Goal: Task Accomplishment & Management: Use online tool/utility

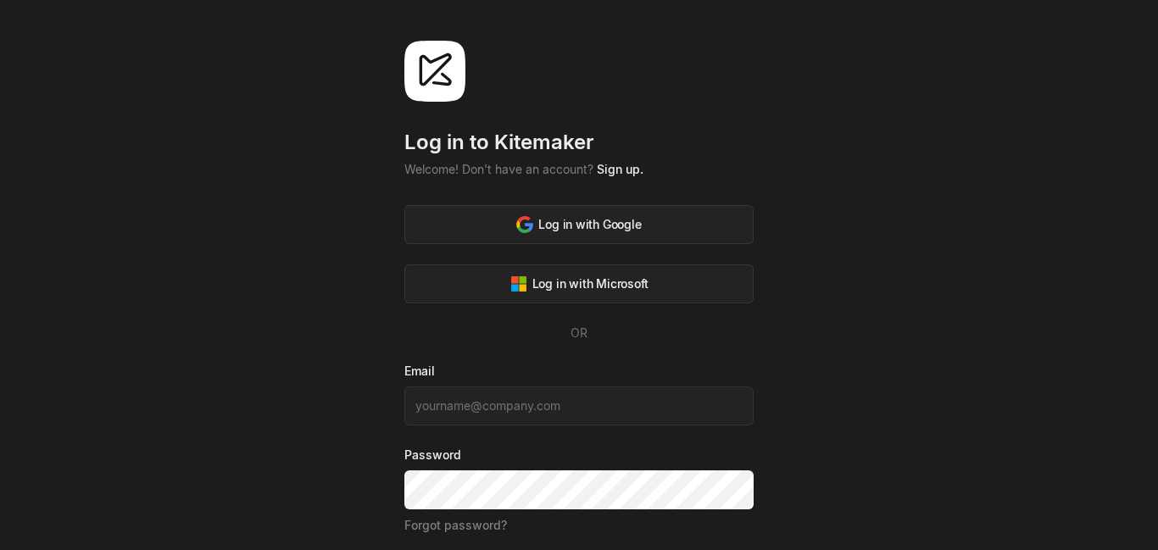
click at [658, 112] on div "Log in to Kitemaker Welcome! Don't have an account? Sign up. Log in with Google…" at bounding box center [578, 317] width 349 height 553
click at [567, 234] on button "Log in with Google" at bounding box center [578, 224] width 349 height 39
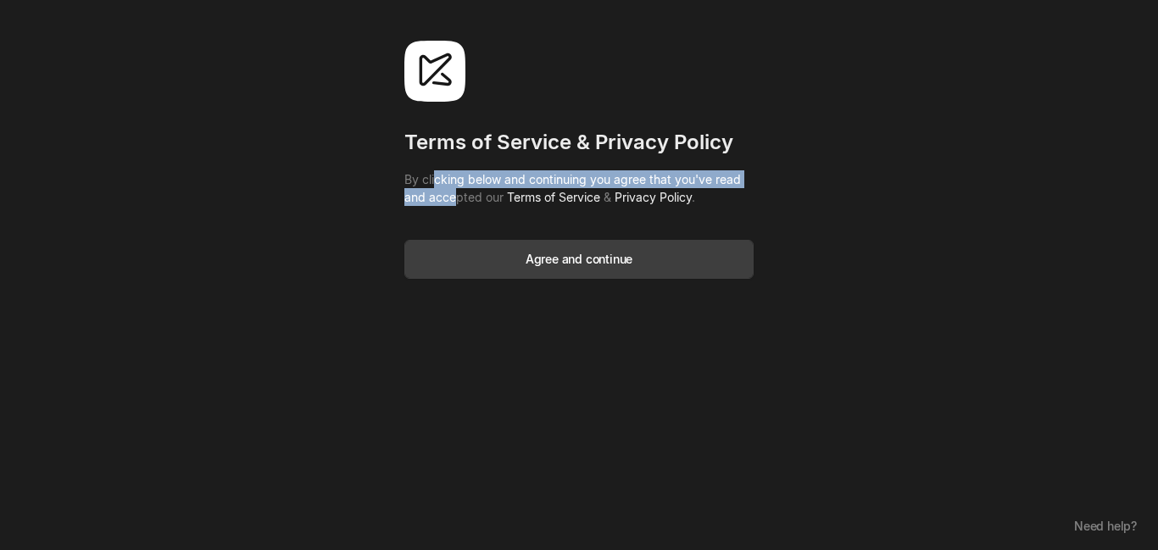
drag, startPoint x: 443, startPoint y: 187, endPoint x: 454, endPoint y: 202, distance: 17.6
click at [453, 201] on p "By clicking below and continuing you agree that you've read and accepted our Te…" at bounding box center [578, 188] width 349 height 36
click at [454, 202] on p "By clicking below and continuing you agree that you've read and accepted our Te…" at bounding box center [578, 188] width 349 height 36
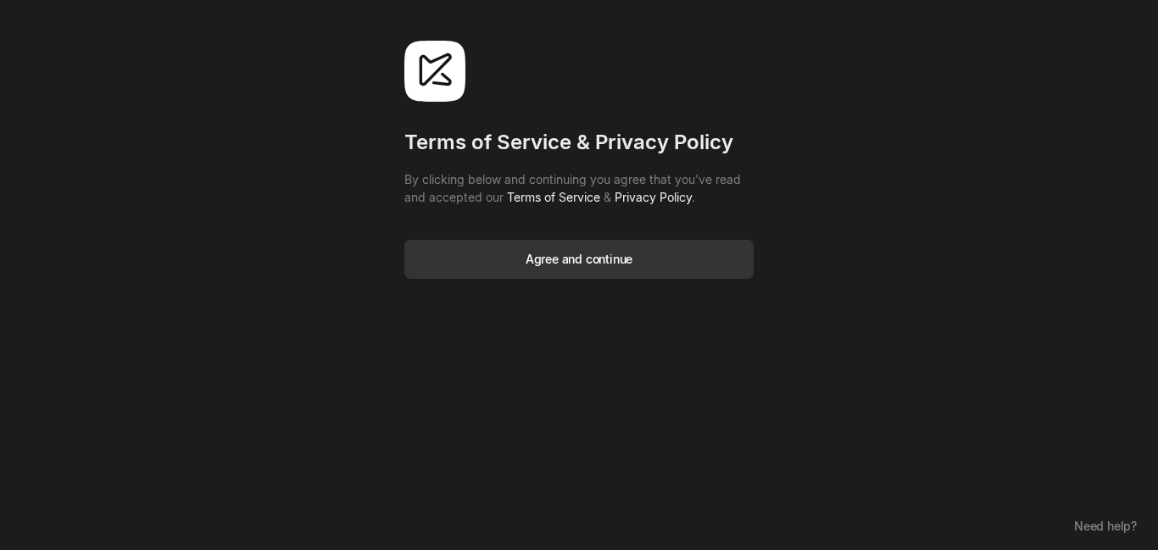
click at [576, 259] on div "Agree and continue" at bounding box center [579, 259] width 107 height 18
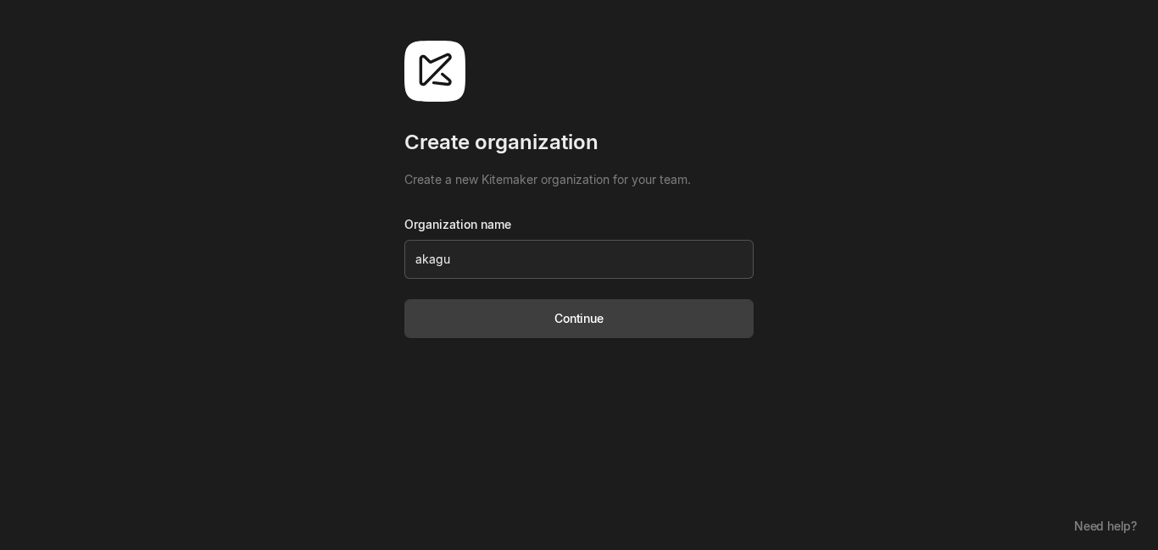
type input "akagua"
click button "Continue" at bounding box center [578, 318] width 349 height 39
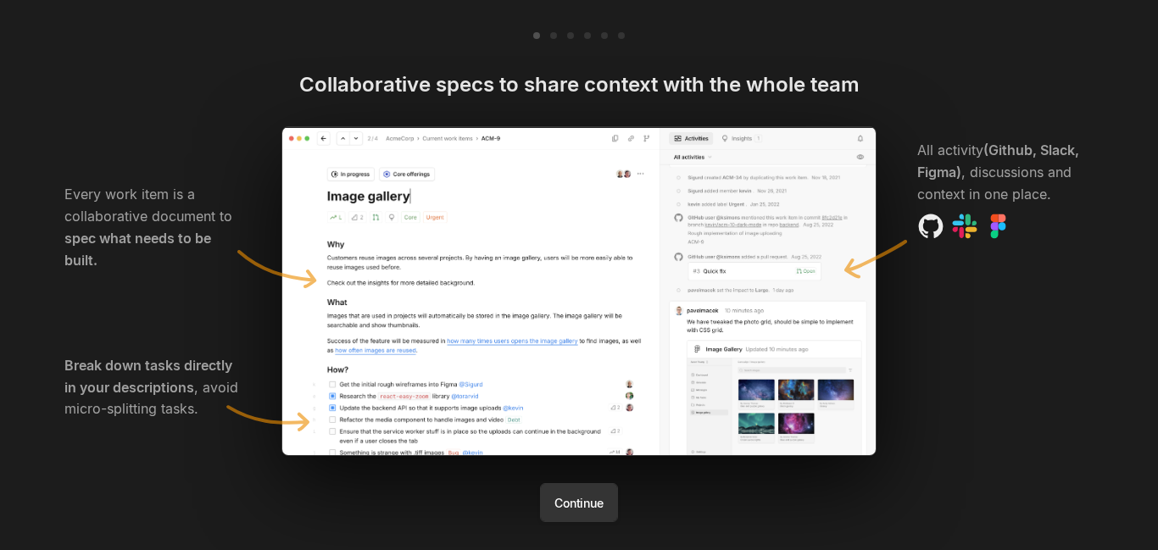
click at [576, 506] on button "Continue" at bounding box center [578, 502] width 77 height 39
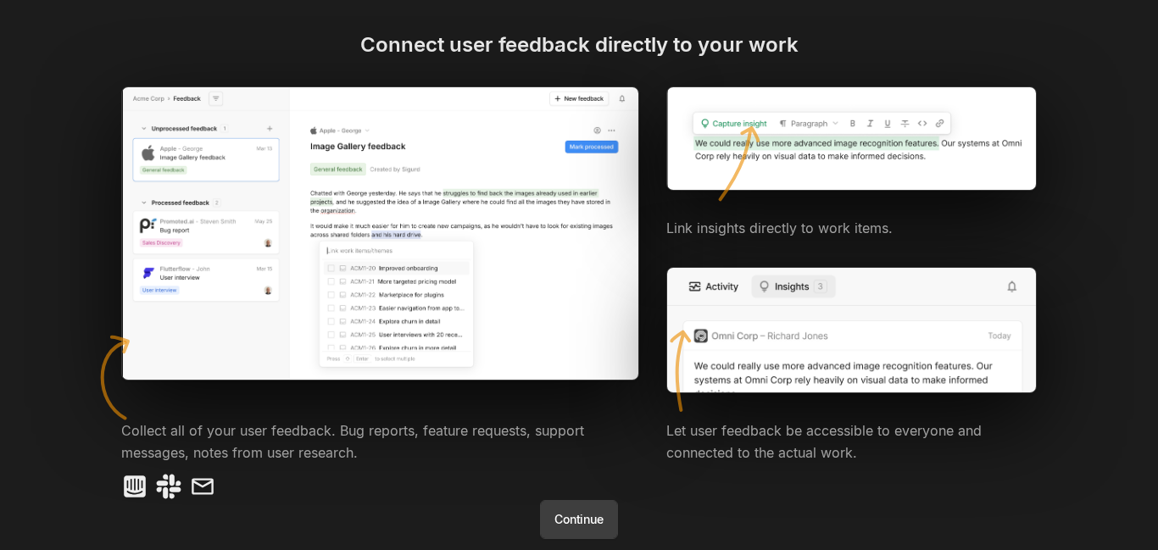
scroll to position [111, 0]
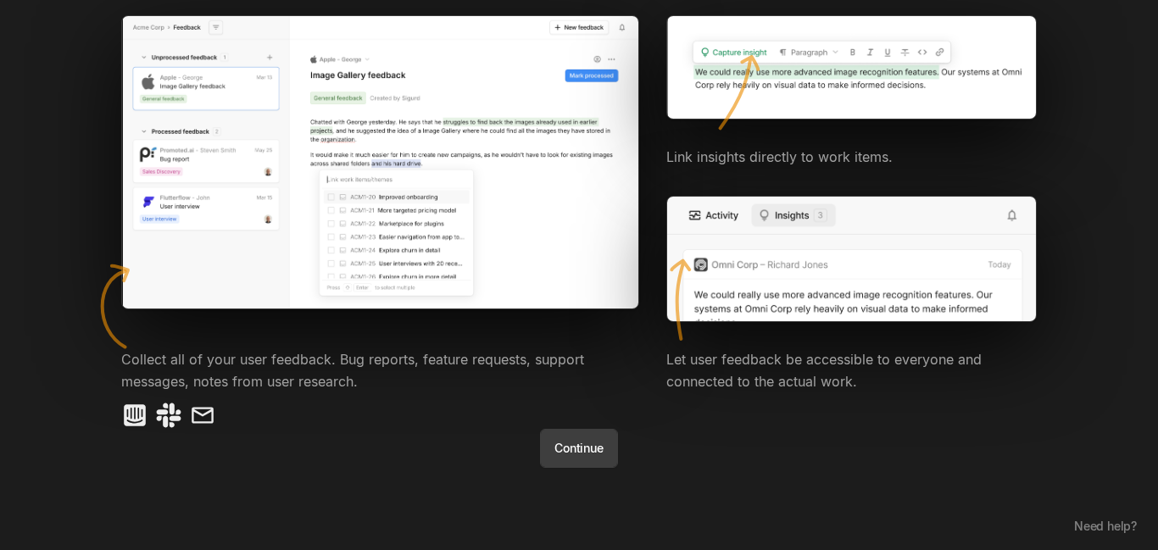
click at [615, 445] on div "Connect user feedback directly to your work Link insights directly to work item…" at bounding box center [578, 214] width 1017 height 508
click at [583, 441] on button "Continue" at bounding box center [578, 448] width 77 height 39
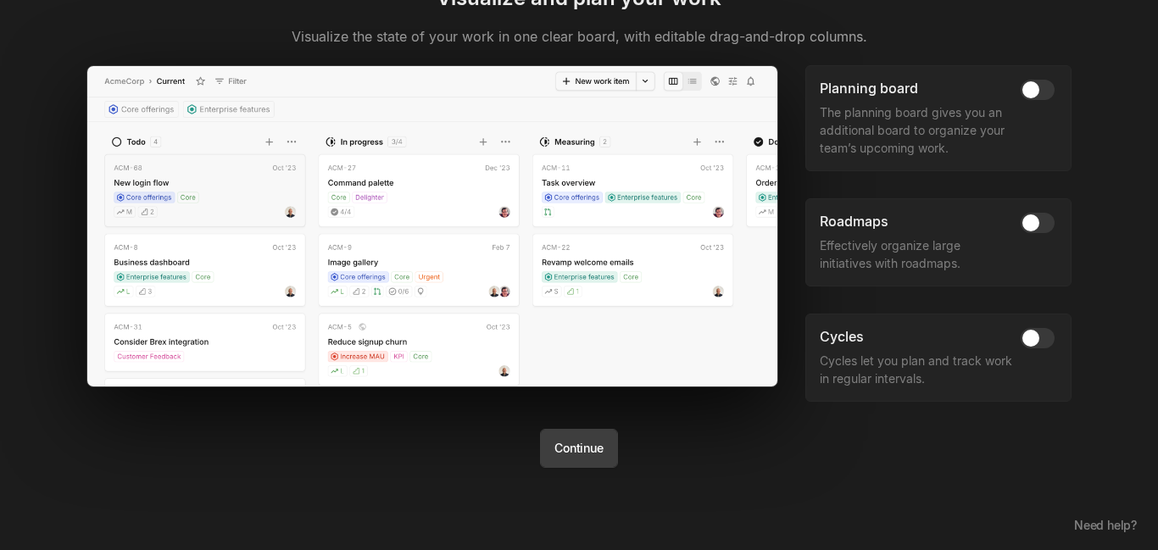
scroll to position [86, 0]
click at [1035, 92] on button "button" at bounding box center [1038, 90] width 34 height 20
click at [1036, 92] on span "button" at bounding box center [1044, 89] width 17 height 17
click at [599, 181] on img at bounding box center [432, 226] width 692 height 322
click at [554, 448] on button "Continue" at bounding box center [578, 448] width 77 height 39
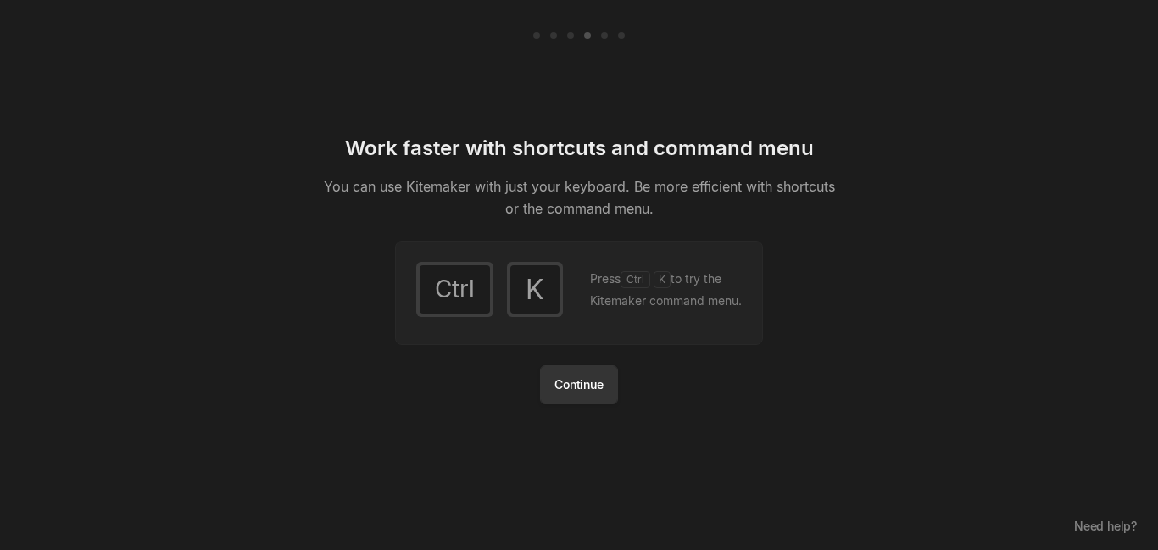
click at [579, 383] on button "Continue" at bounding box center [578, 384] width 77 height 39
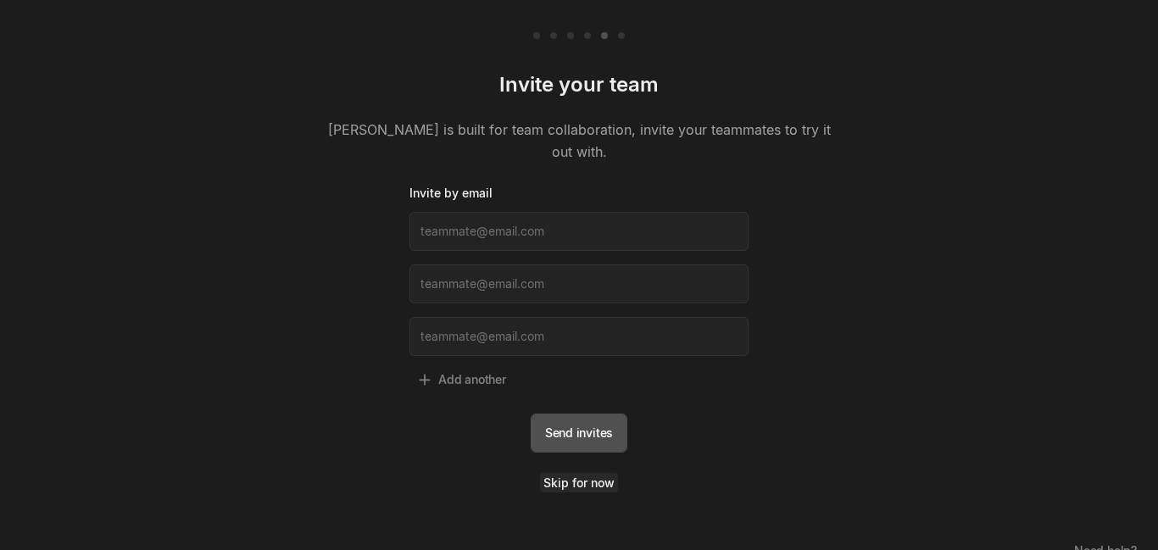
click at [571, 473] on link "Skip for now" at bounding box center [579, 482] width 78 height 19
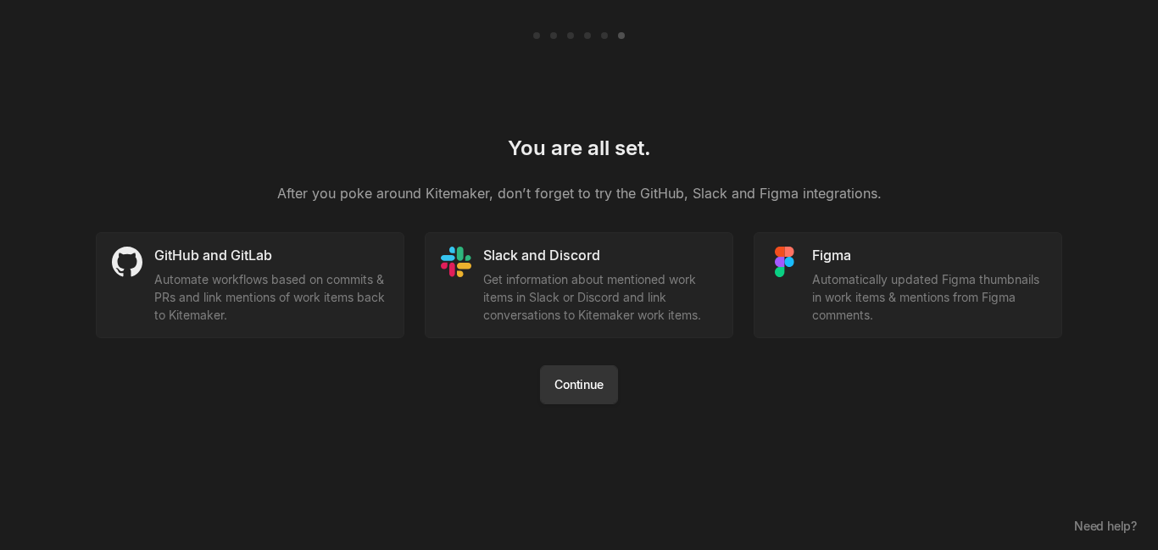
click at [579, 393] on button "Continue" at bounding box center [578, 384] width 77 height 39
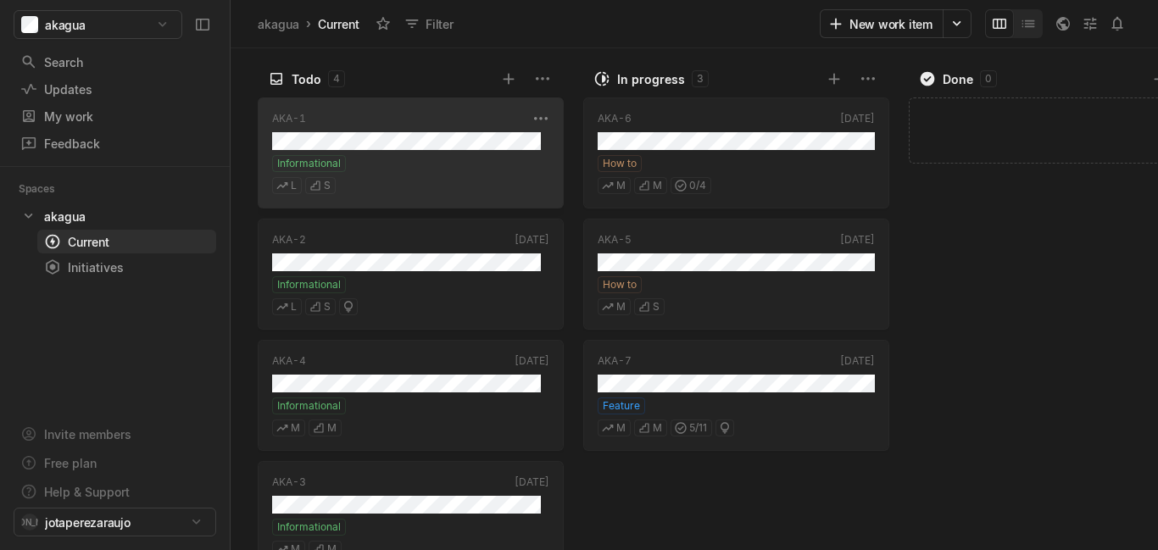
click at [482, 166] on div "Informational" at bounding box center [410, 163] width 277 height 17
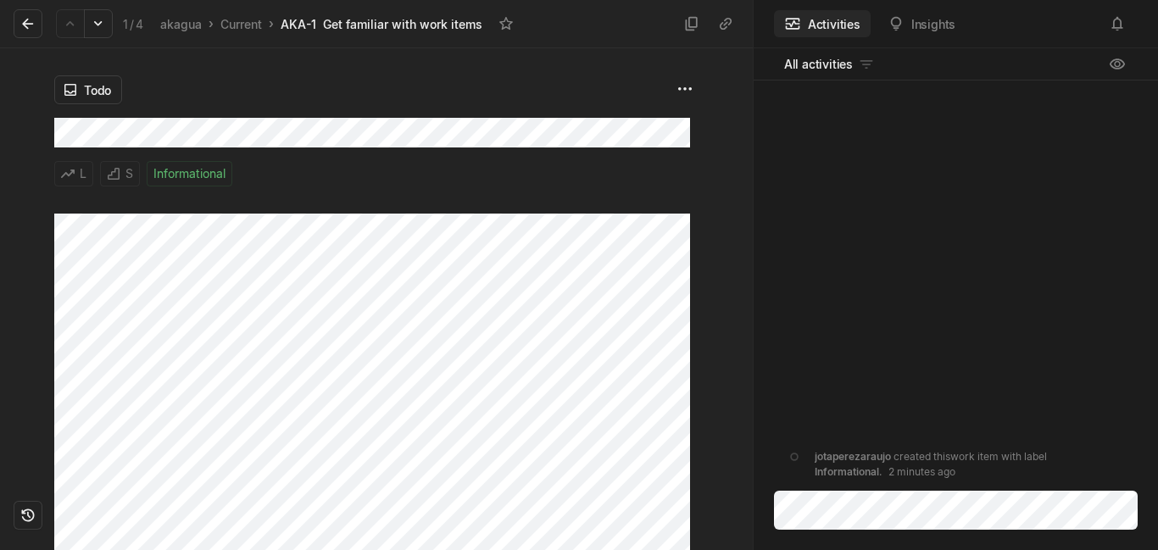
click at [437, 95] on div "Todo" at bounding box center [376, 89] width 644 height 29
click at [447, 114] on div "Todo L S Informational" at bounding box center [376, 130] width 644 height 165
click at [364, 181] on div "Todo L S Informational" at bounding box center [376, 130] width 644 height 165
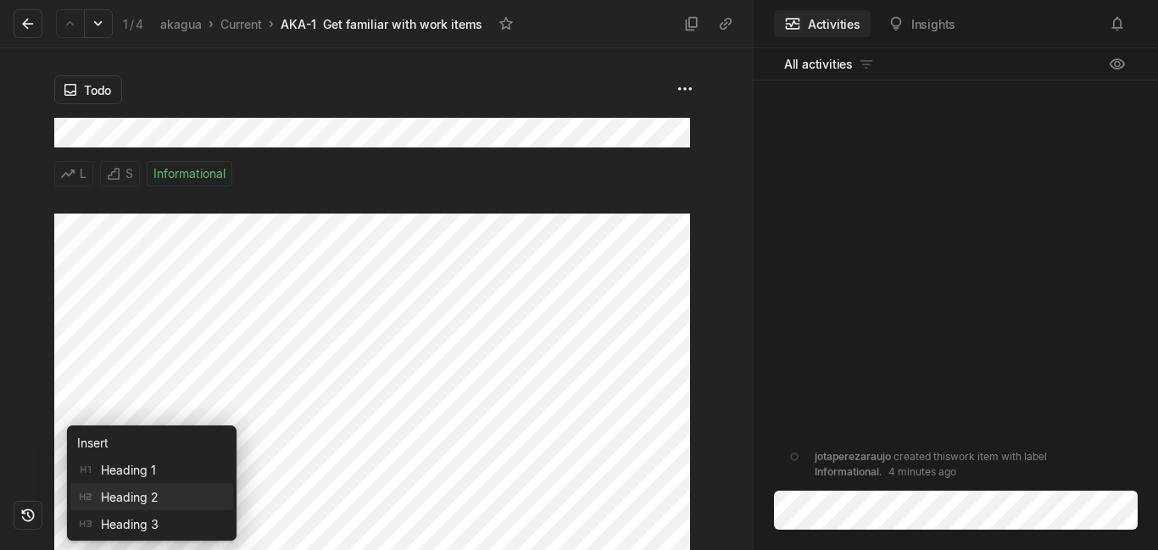
click at [125, 498] on div "Heading 2" at bounding box center [117, 497] width 81 height 18
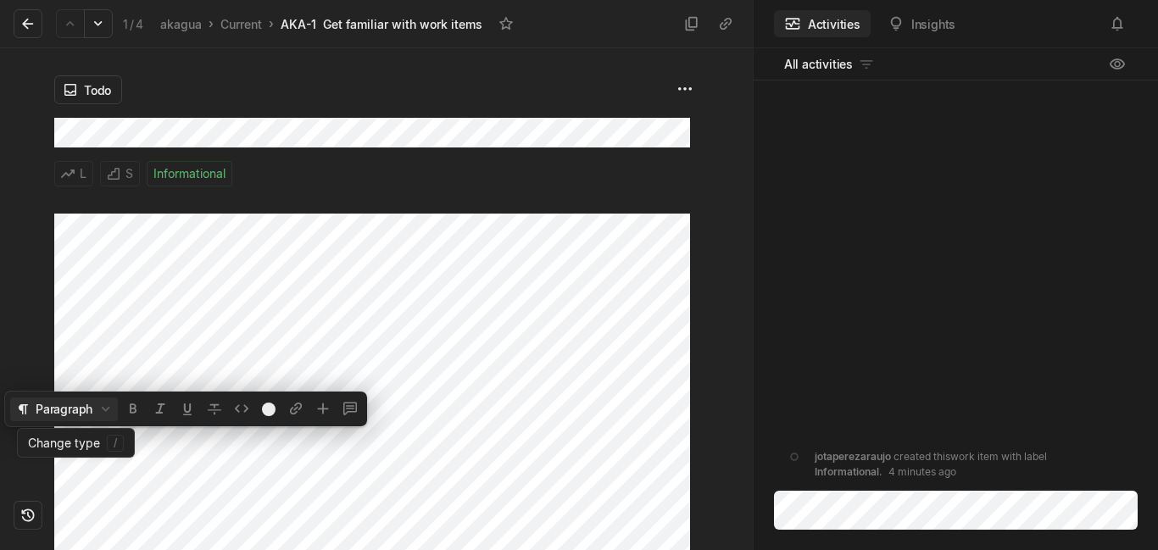
click at [92, 410] on button "Paragraph" at bounding box center [64, 410] width 108 height 24
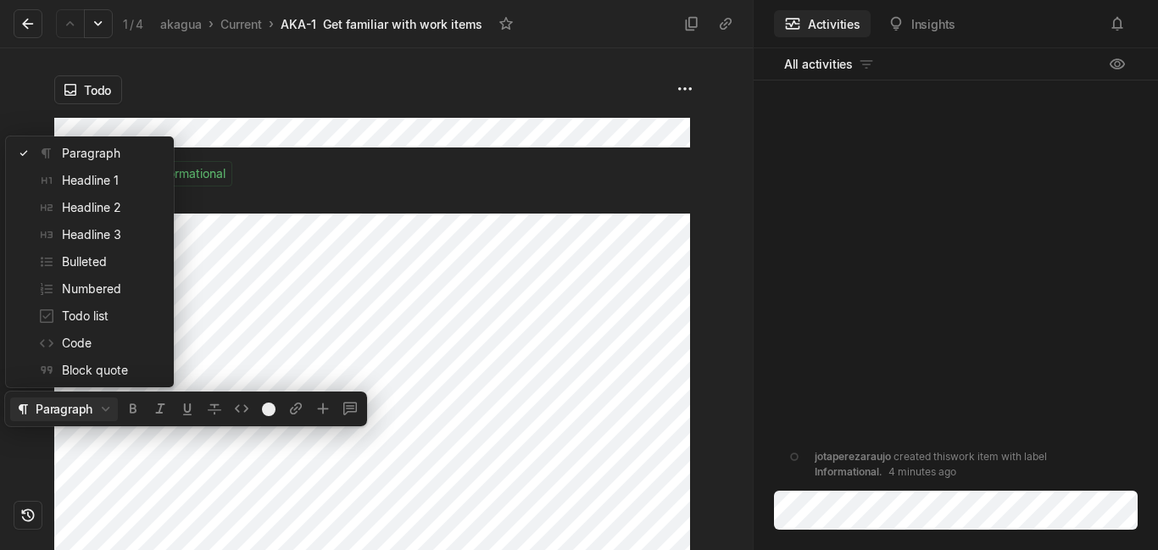
click at [92, 410] on button "Paragraph" at bounding box center [64, 410] width 108 height 24
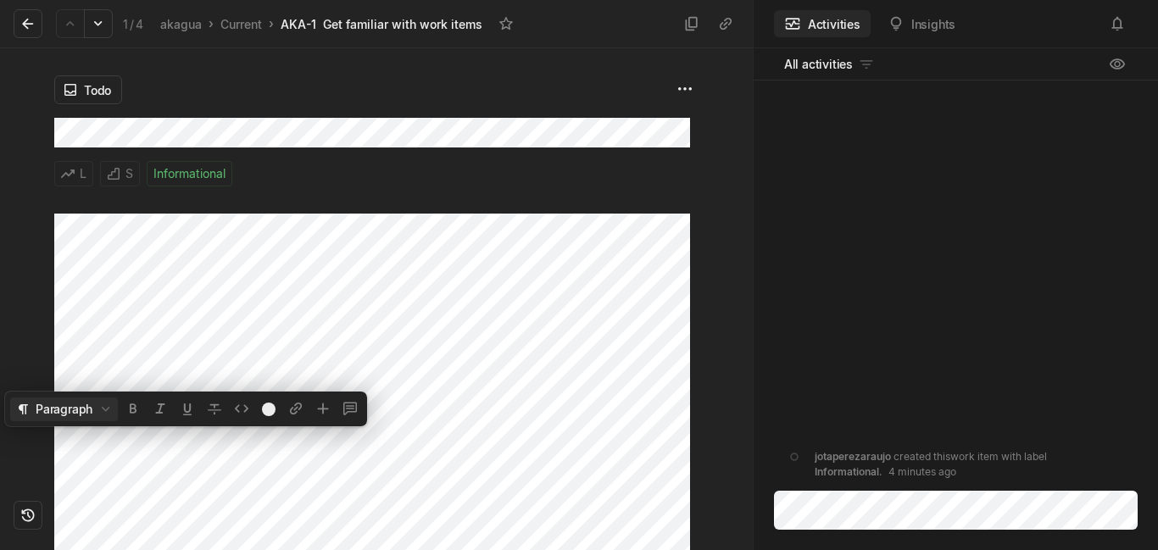
click at [92, 410] on button "Paragraph" at bounding box center [64, 410] width 108 height 24
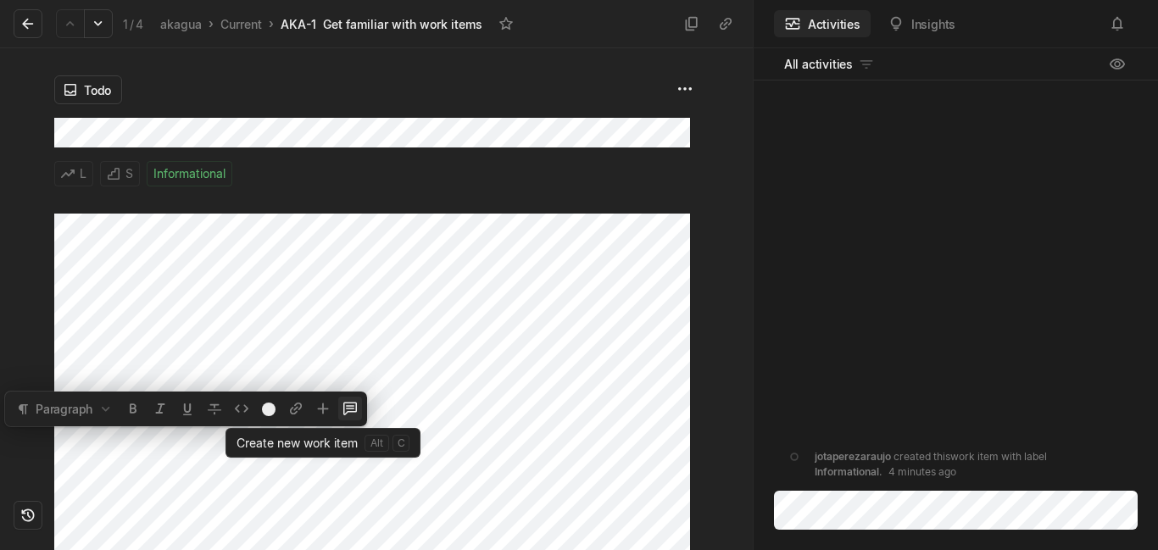
click at [347, 413] on icon at bounding box center [350, 409] width 14 height 13
click at [322, 412] on icon at bounding box center [323, 408] width 17 height 17
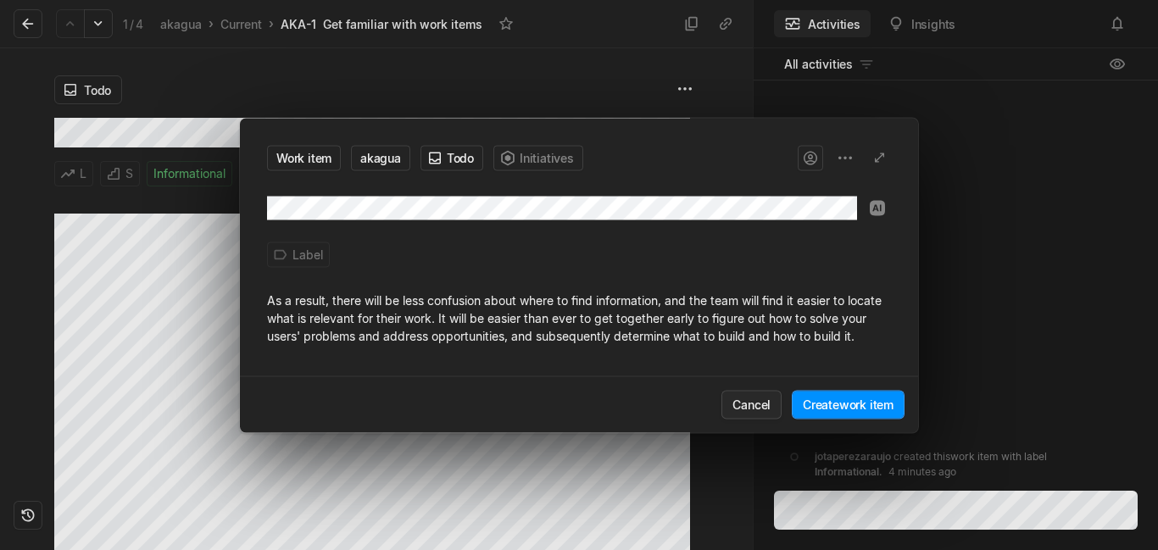
click at [736, 402] on button "Cancel" at bounding box center [751, 404] width 60 height 29
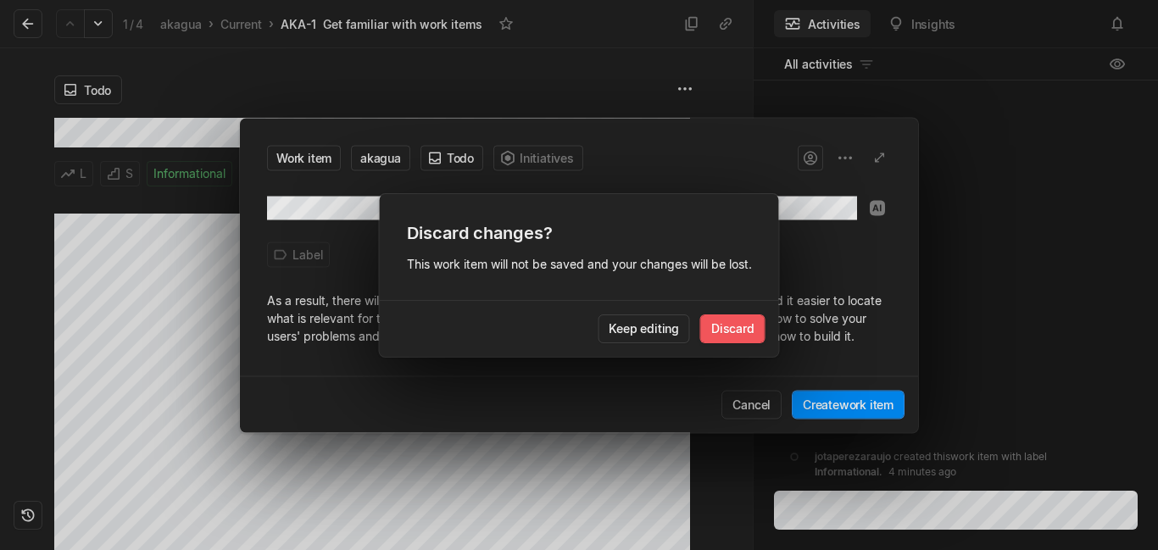
click at [721, 331] on button "Discard" at bounding box center [732, 329] width 65 height 29
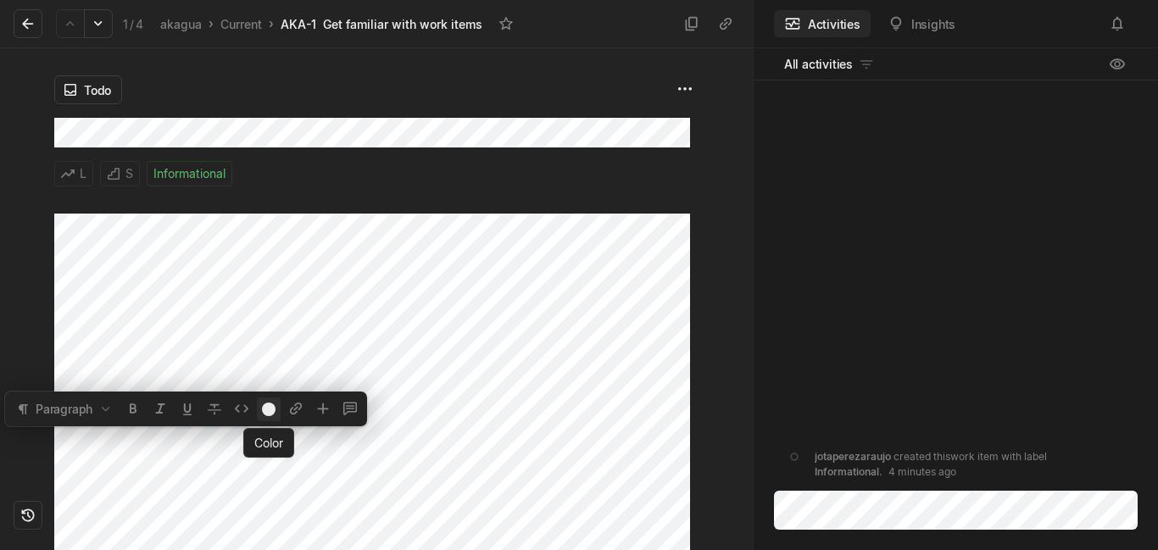
click at [269, 407] on div at bounding box center [269, 410] width 14 height 14
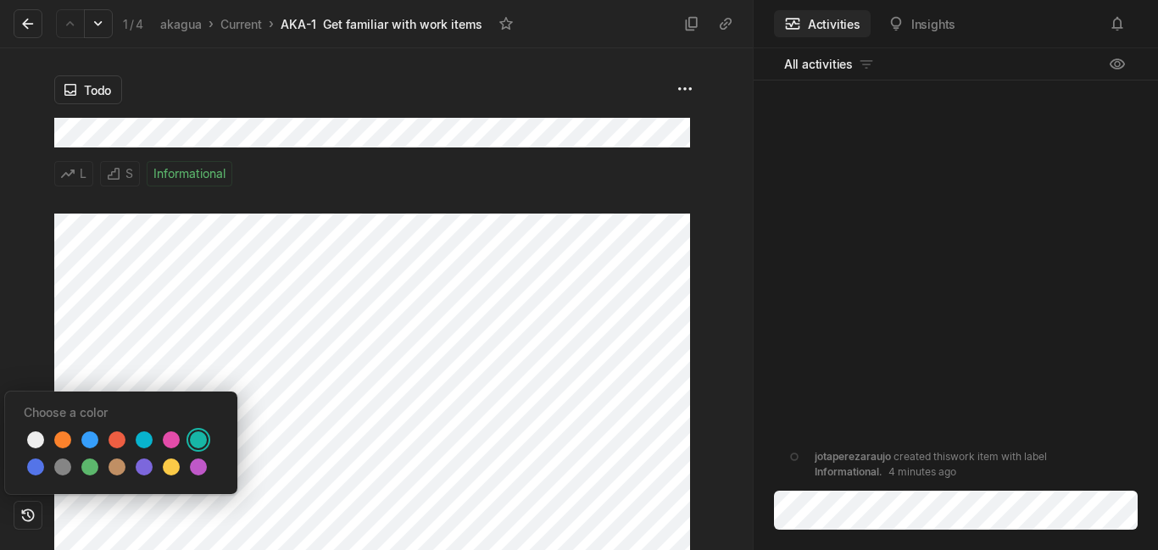
click at [196, 439] on div at bounding box center [198, 440] width 17 height 17
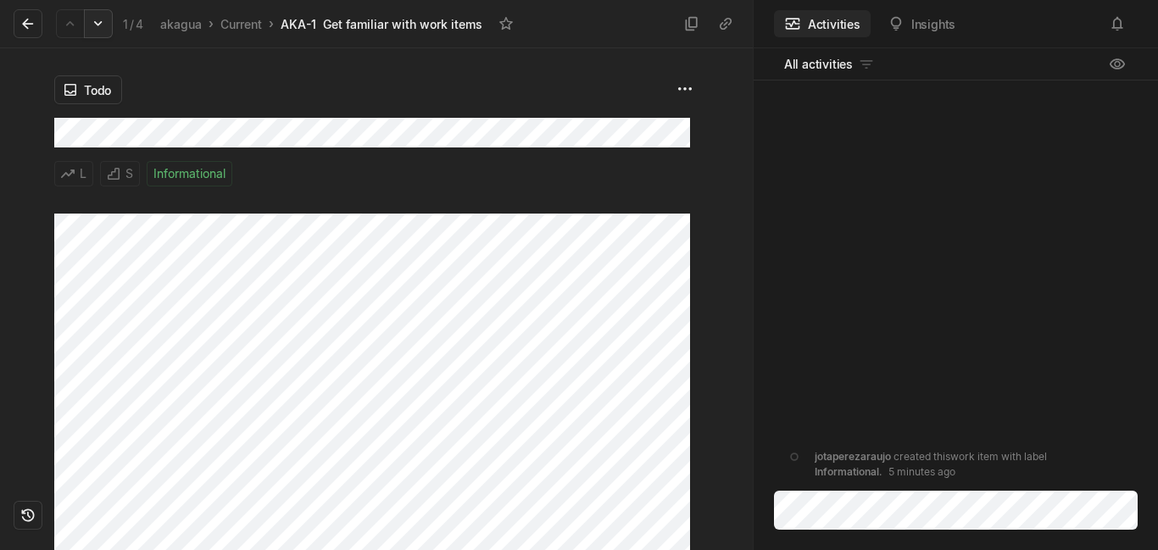
click at [109, 19] on button at bounding box center [98, 23] width 29 height 29
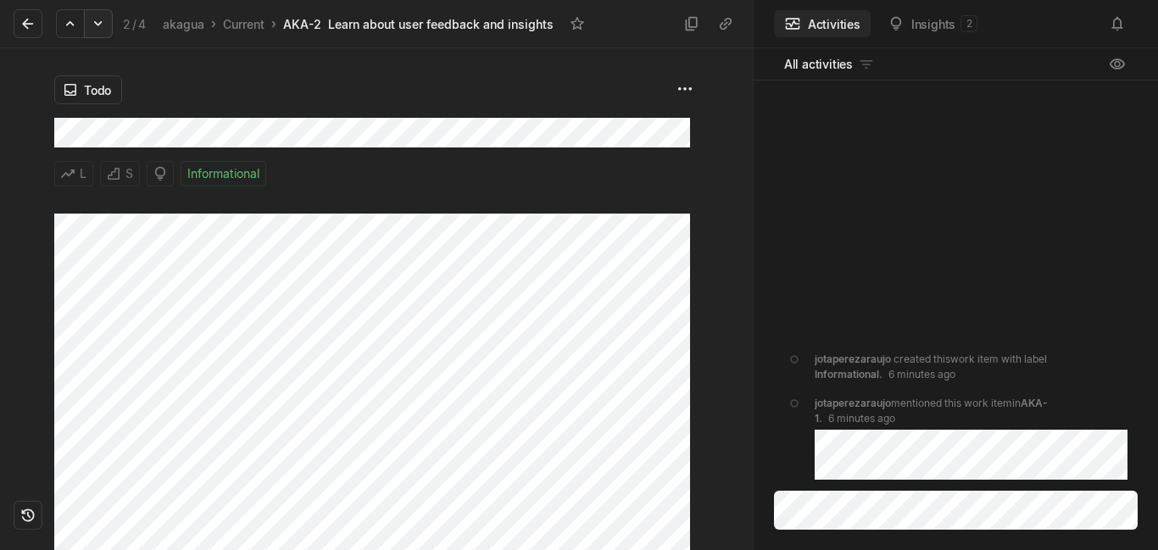
click at [109, 19] on button at bounding box center [98, 23] width 29 height 29
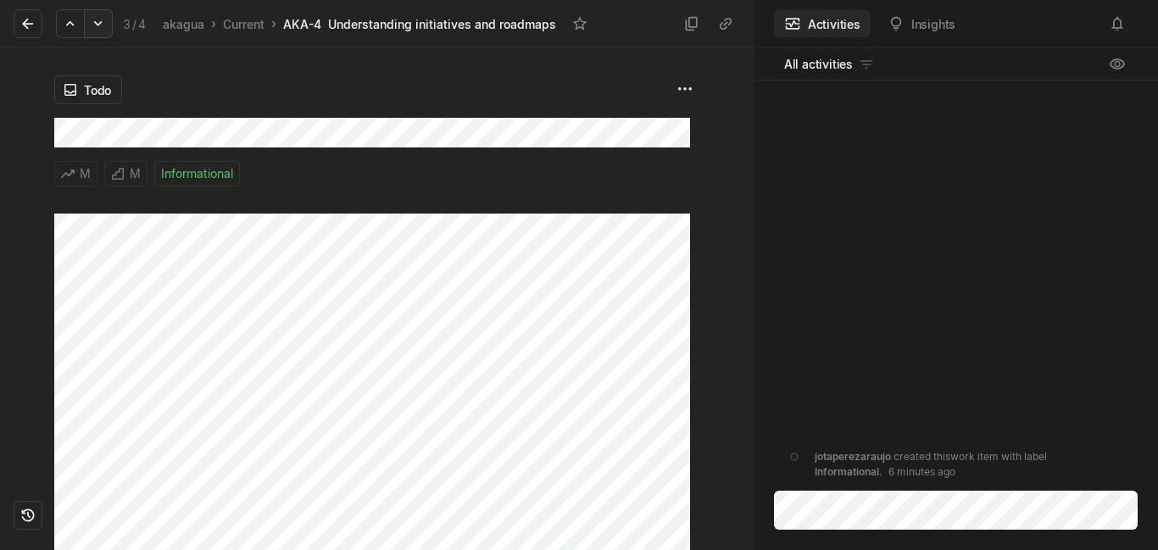
click at [109, 19] on button at bounding box center [98, 23] width 29 height 29
click at [28, 28] on icon at bounding box center [27, 24] width 11 height 11
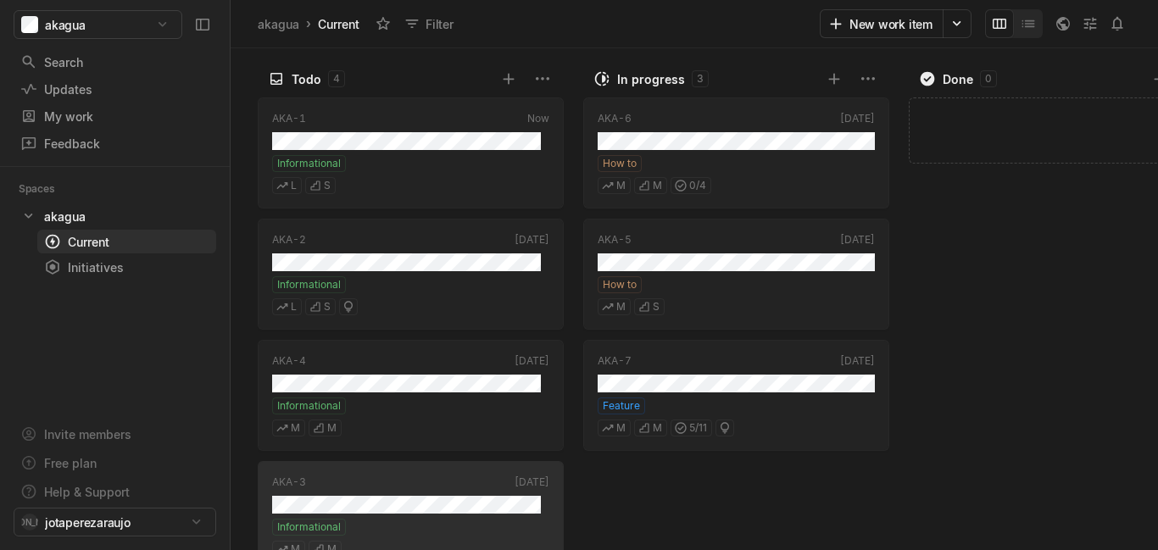
scroll to position [27, 0]
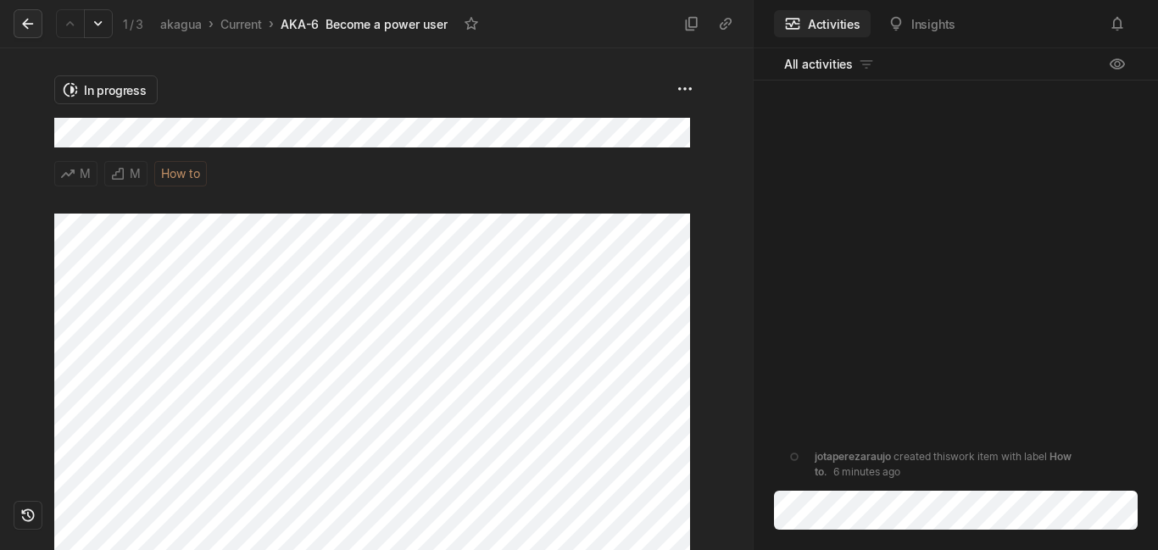
click at [34, 19] on icon at bounding box center [27, 23] width 17 height 17
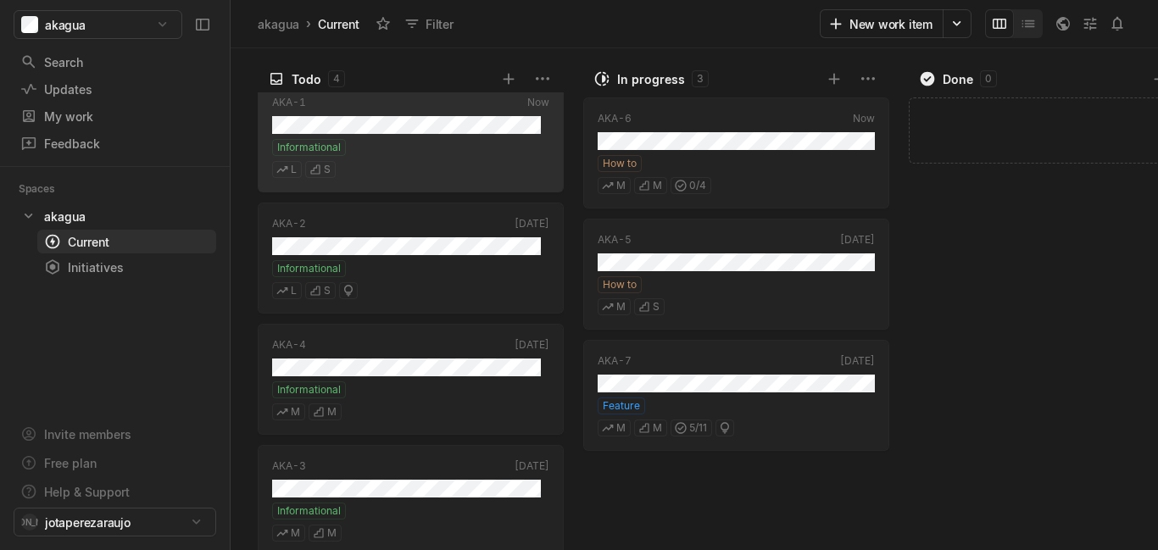
scroll to position [34, 0]
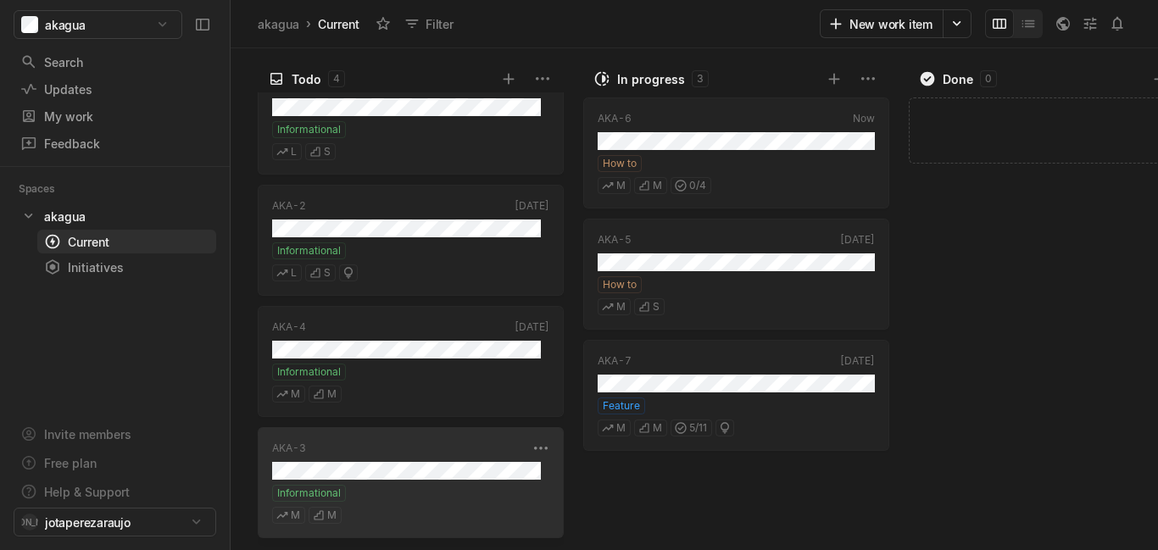
click at [448, 460] on div "AKA-3 [DATE] Informational M M" at bounding box center [411, 482] width 306 height 111
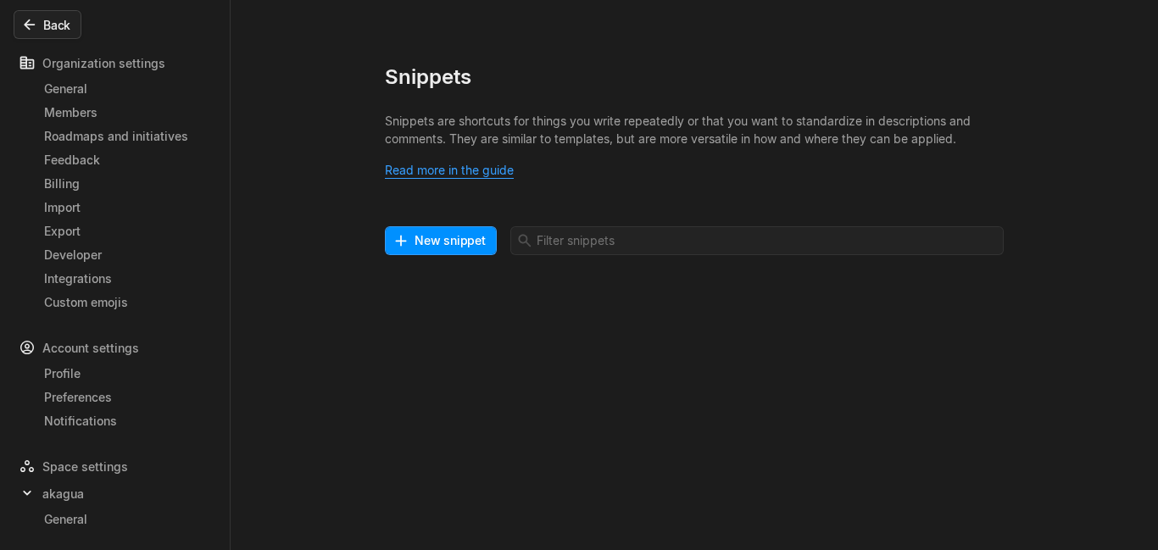
click at [43, 14] on button "Back" at bounding box center [48, 24] width 68 height 29
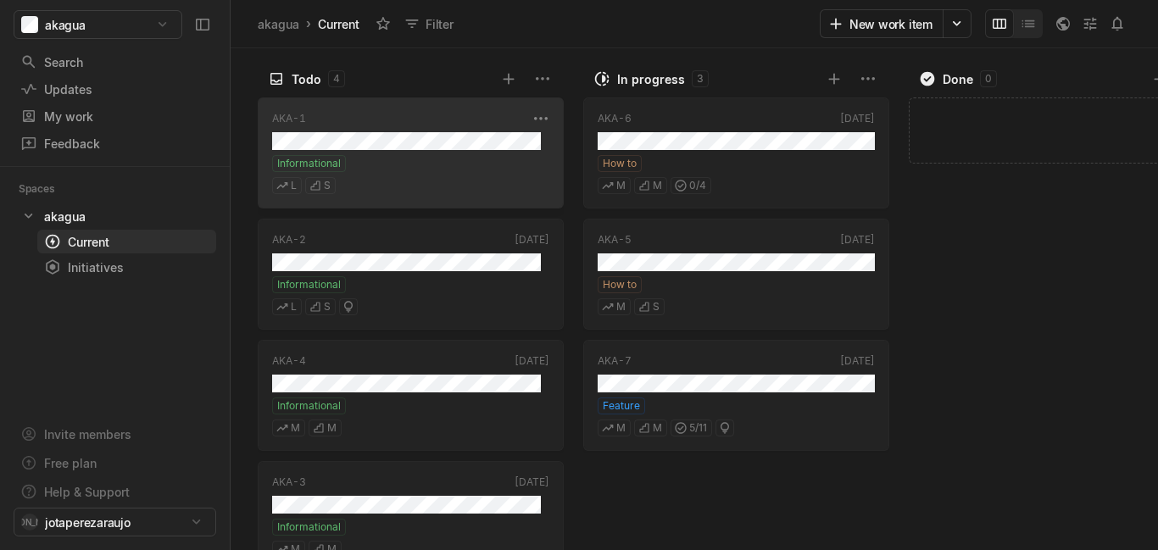
click at [364, 162] on div "Informational" at bounding box center [410, 163] width 277 height 17
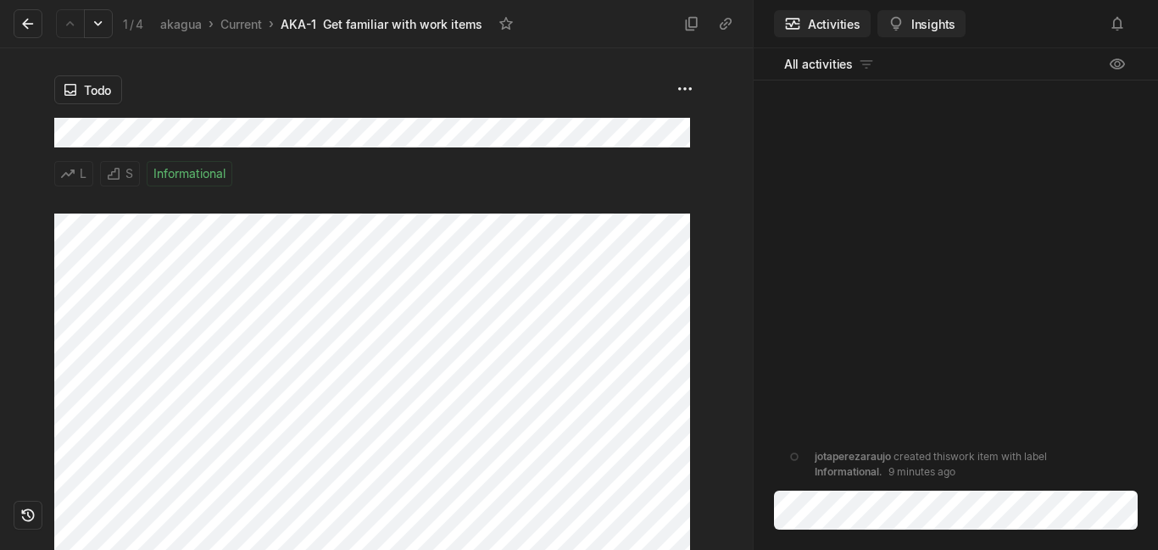
click at [921, 19] on button "Insights" at bounding box center [921, 23] width 88 height 27
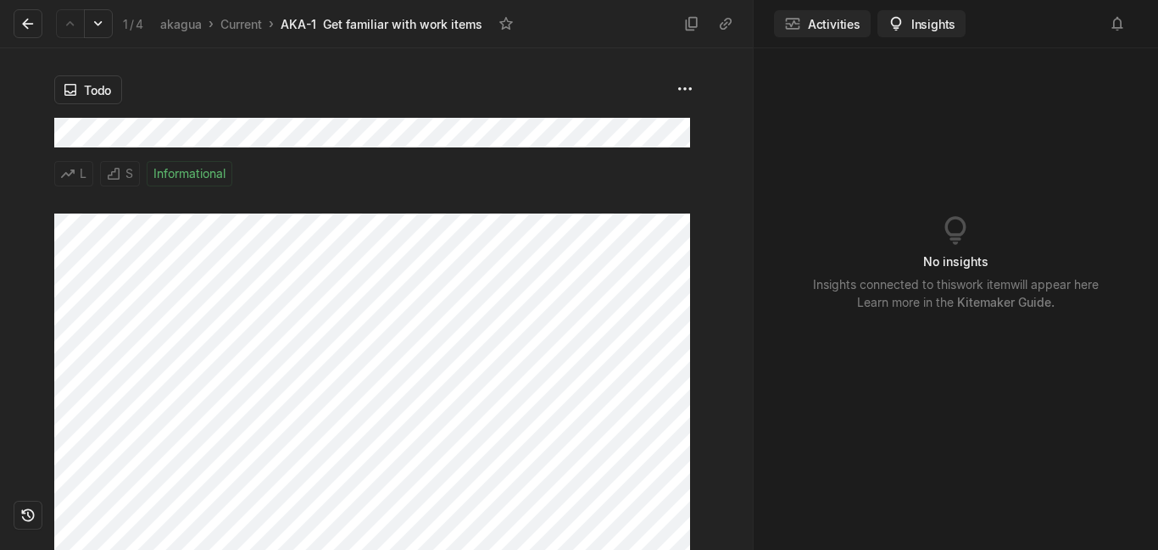
click at [802, 35] on button "Activities" at bounding box center [822, 23] width 97 height 27
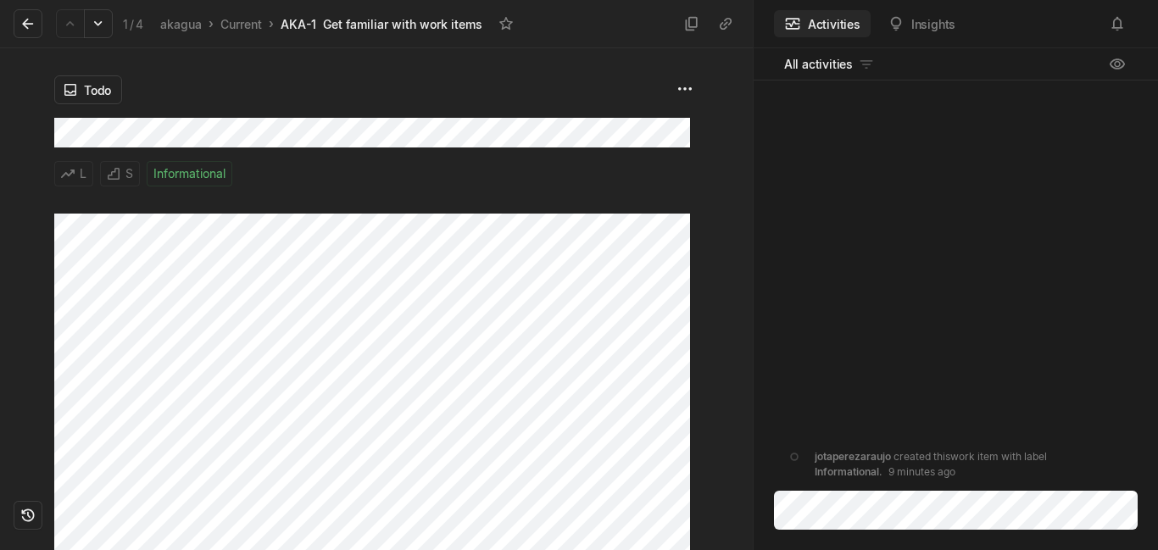
click at [843, 362] on div "jotaperezaraujo created this work item with label Informational . 9 minutes ago" at bounding box center [956, 288] width 404 height 414
click at [803, 65] on html "akagua Search / Updates g then u My work = Feedback g then f Spaces akagua 1 Cu…" at bounding box center [579, 275] width 1158 height 550
click at [824, 231] on div "jotaperezaraujo created this work item with label Informational . 9 minutes ago" at bounding box center [956, 288] width 404 height 414
click at [28, 24] on icon at bounding box center [27, 24] width 11 height 11
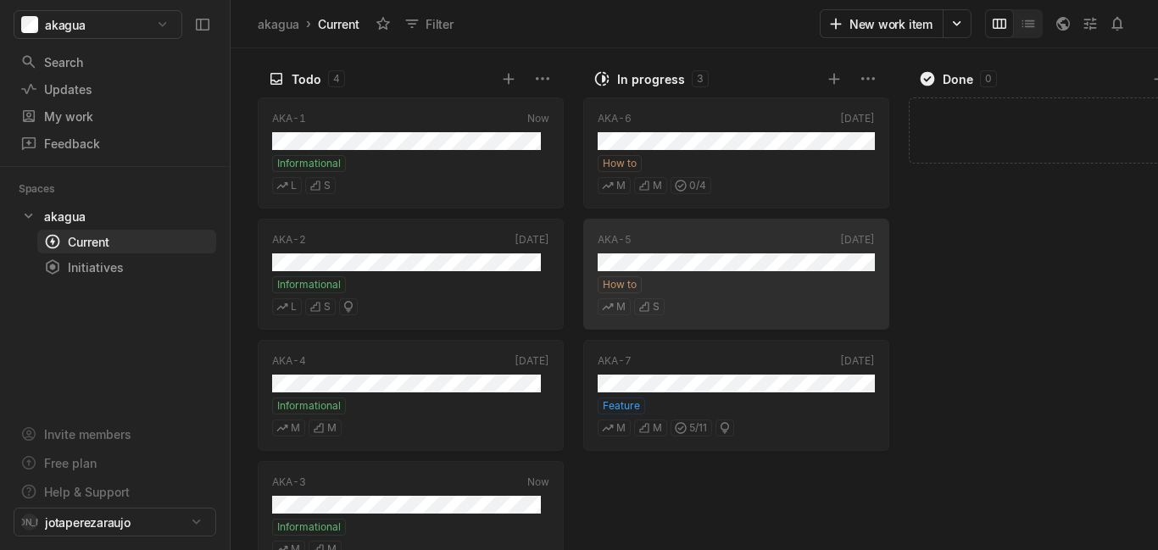
click at [510, 36] on div "akagua › Current Filter" at bounding box center [536, 23] width 565 height 27
click at [432, 22] on button "Filter" at bounding box center [430, 23] width 67 height 27
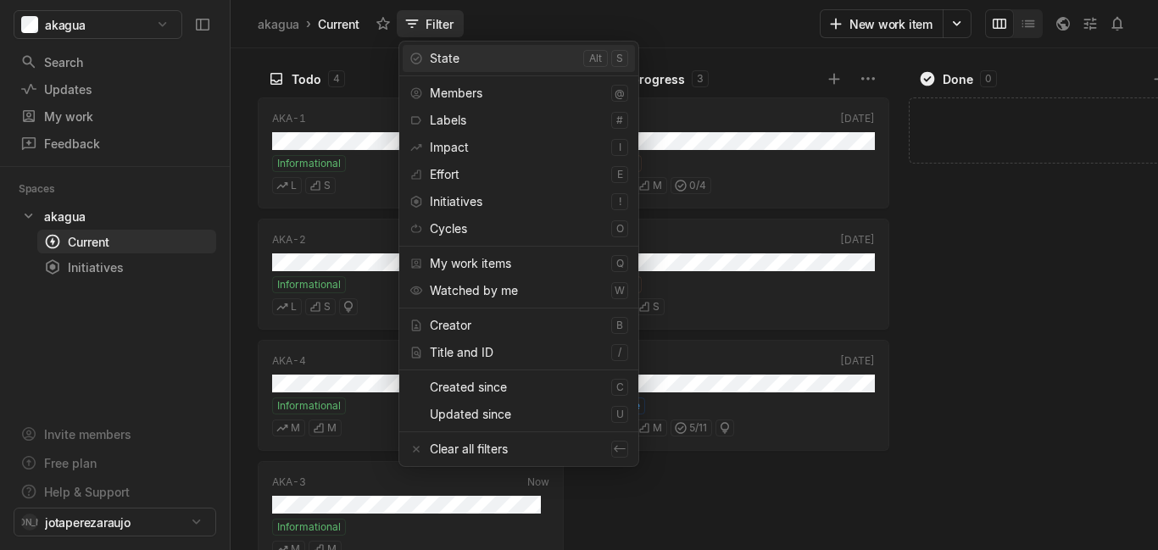
click at [432, 22] on button "Filter" at bounding box center [430, 23] width 67 height 27
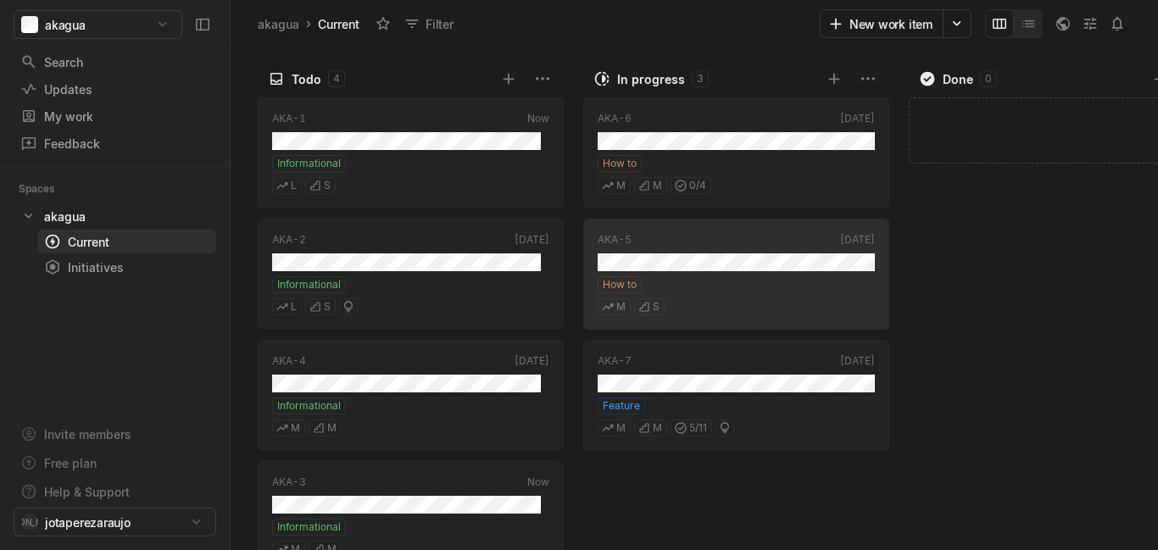
click at [506, 32] on div "akagua › Current Filter" at bounding box center [536, 23] width 565 height 27
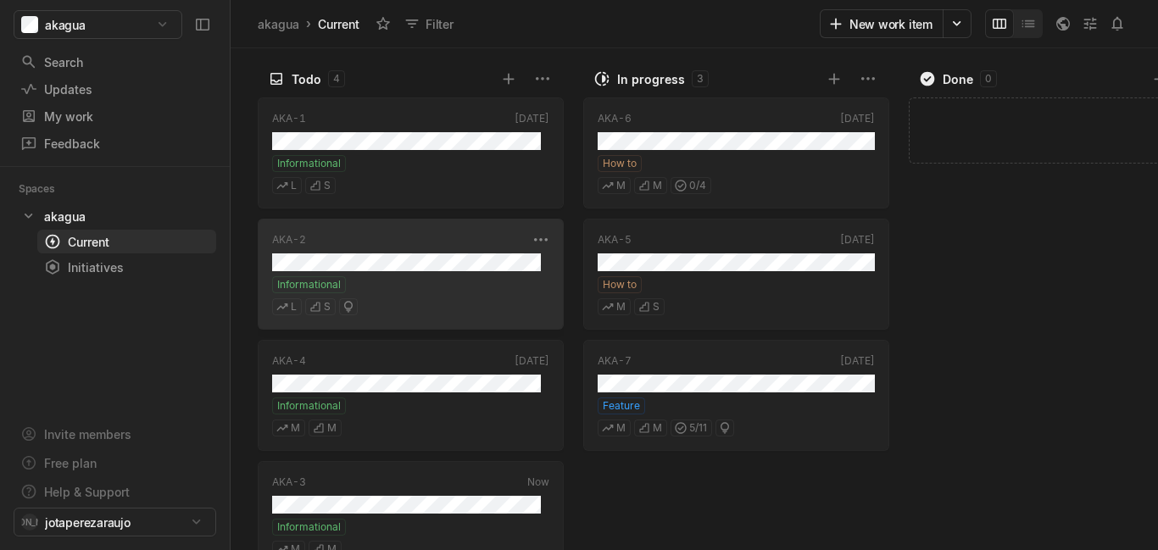
click at [497, 252] on div "AKA-2 [DATE] Informational L S" at bounding box center [411, 274] width 306 height 111
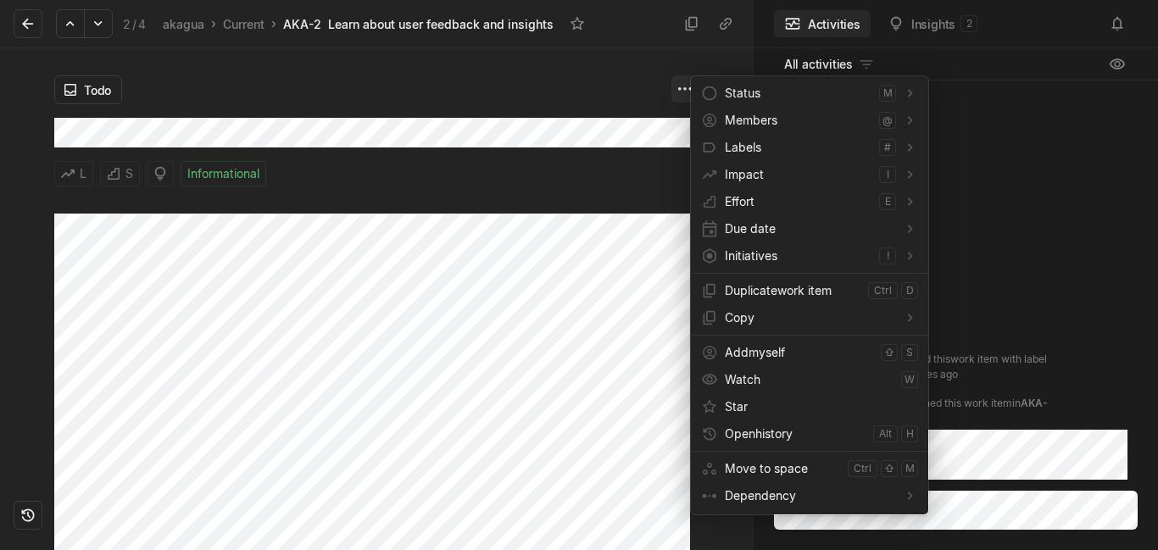
click at [676, 90] on html "akagua Search / Updates g then u My work = Feedback g then f Spaces akagua 1 Cu…" at bounding box center [579, 275] width 1158 height 550
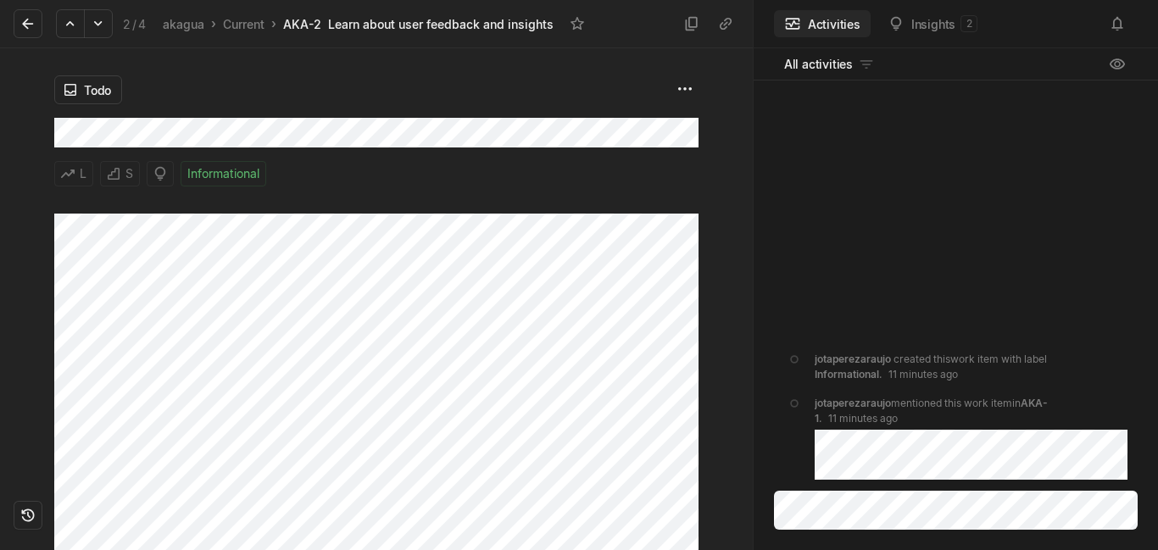
click at [849, 231] on div "jotaperezaraujo created this work item with label Informational . 11 minutes ag…" at bounding box center [956, 288] width 404 height 414
click at [859, 125] on div "jotaperezaraujo created this work item with label Informational . 11 minutes ag…" at bounding box center [956, 288] width 404 height 414
click at [855, 207] on div "jotaperezaraujo created this work item with label Informational . 11 minutes ag…" at bounding box center [956, 288] width 404 height 414
click at [43, 296] on div at bounding box center [27, 299] width 54 height 502
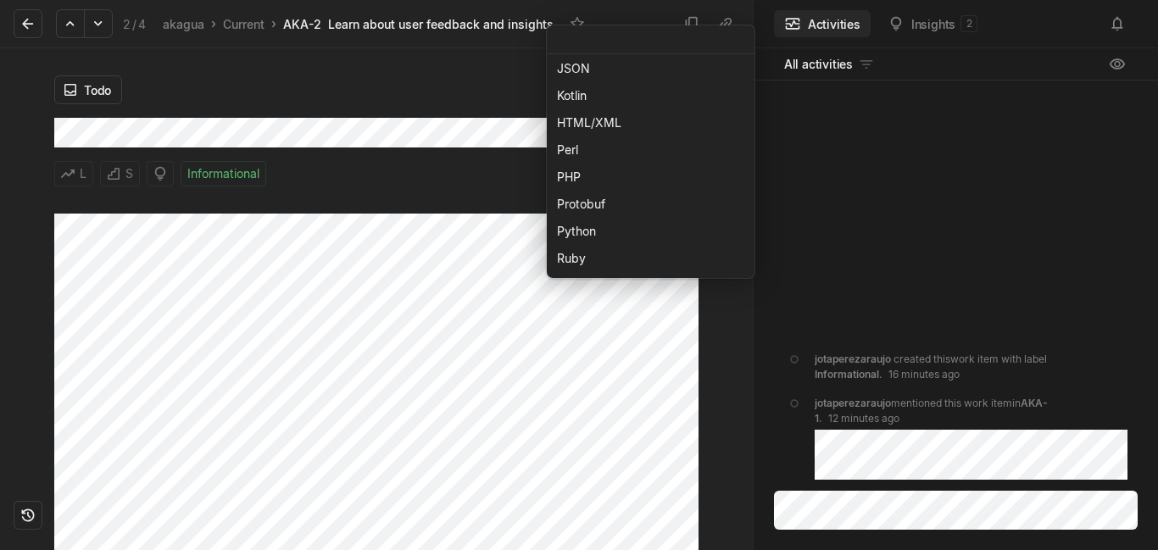
scroll to position [539, 0]
click at [603, 245] on div "TypeScript" at bounding box center [650, 237] width 187 height 27
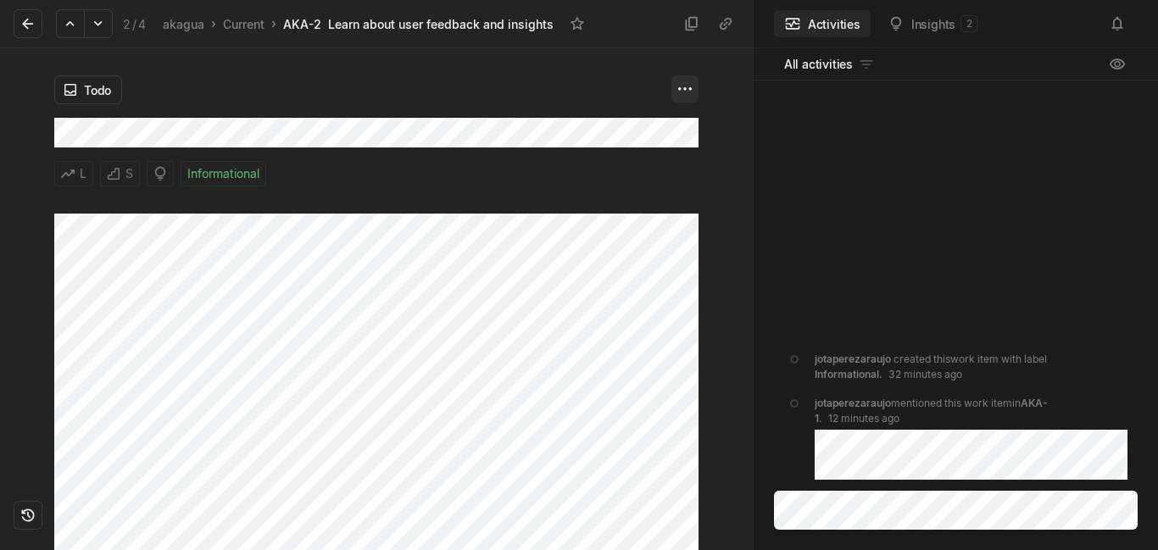
click at [687, 84] on html "akagua Search / Updates g then u My work = Feedback g then f Spaces akagua 1 Cu…" at bounding box center [579, 275] width 1158 height 550
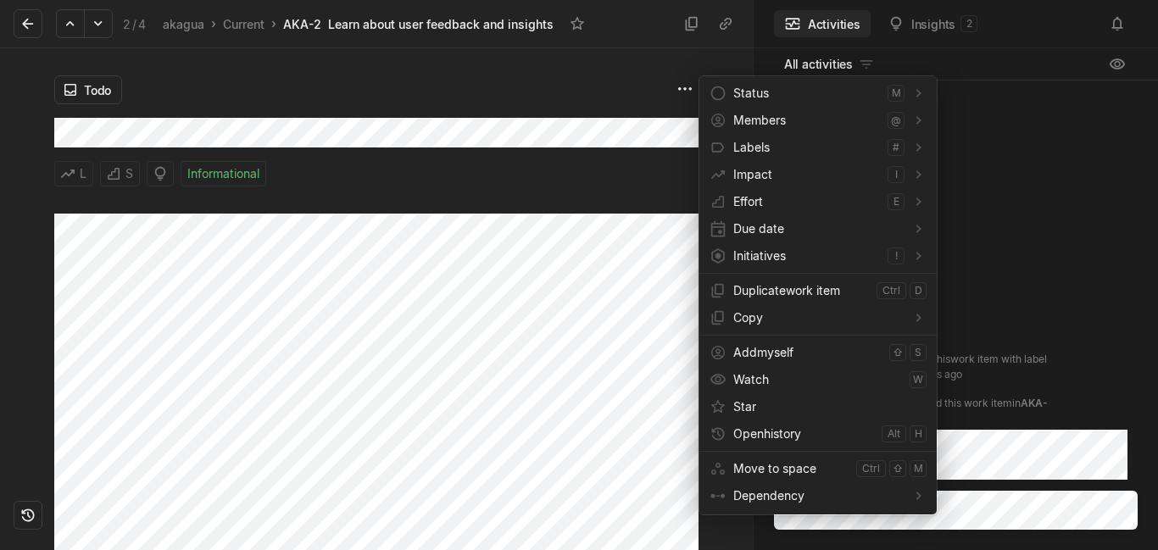
click at [571, 105] on html "akagua Search / Updates g then u My work = Feedback g then f Spaces akagua 1 Cu…" at bounding box center [579, 275] width 1158 height 550
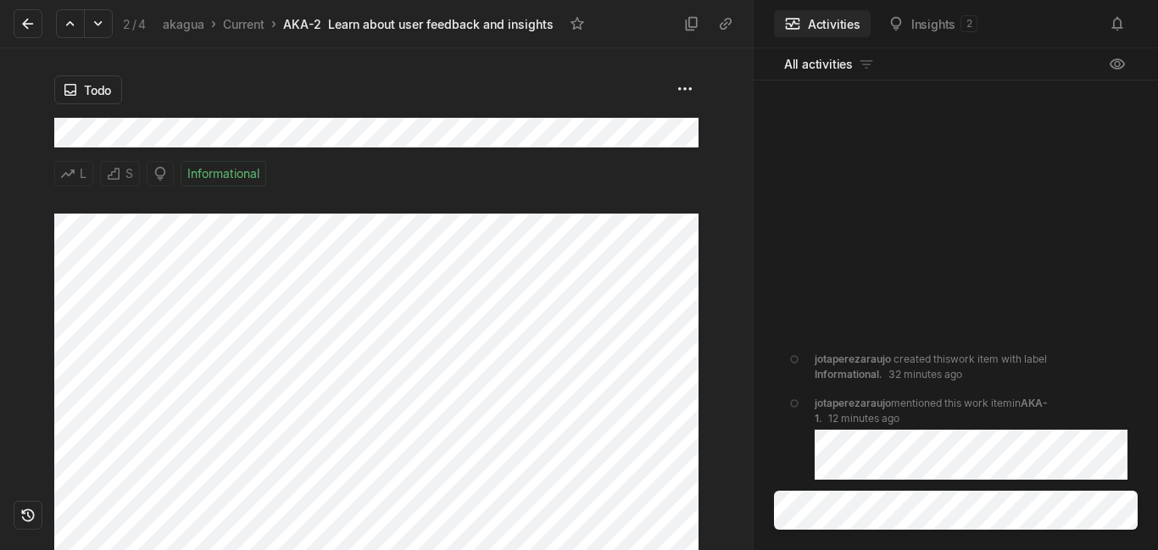
click at [749, 122] on div at bounding box center [726, 299] width 54 height 502
click at [1125, 56] on icon at bounding box center [1117, 64] width 17 height 17
click at [1120, 71] on icon at bounding box center [1117, 64] width 17 height 17
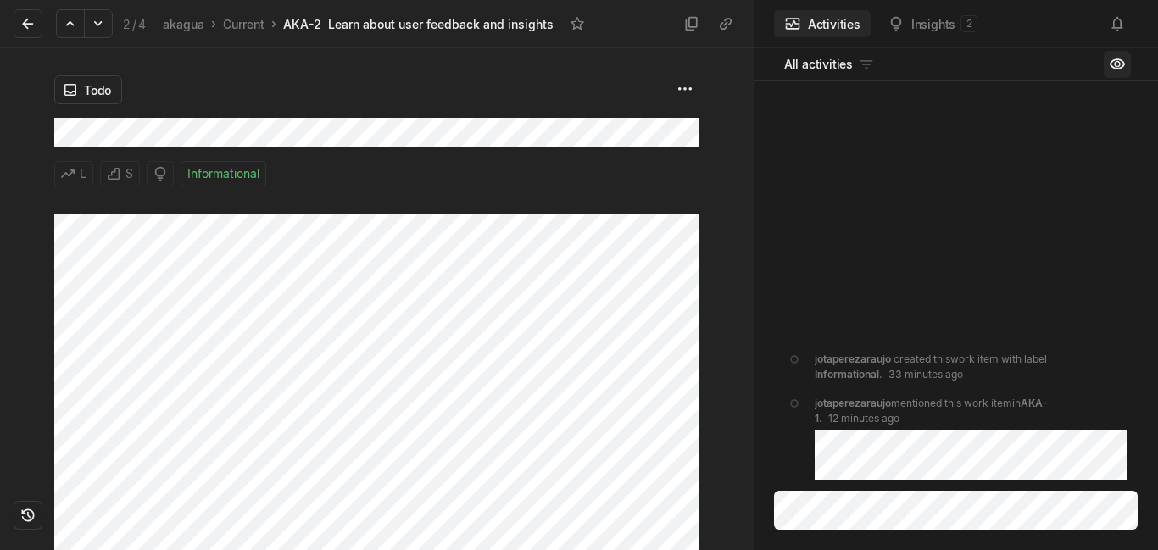
click at [386, 19] on div "Learn about user feedback and insights" at bounding box center [441, 24] width 226 height 18
click at [416, 31] on div "Learn about user feedback and insights" at bounding box center [441, 24] width 226 height 18
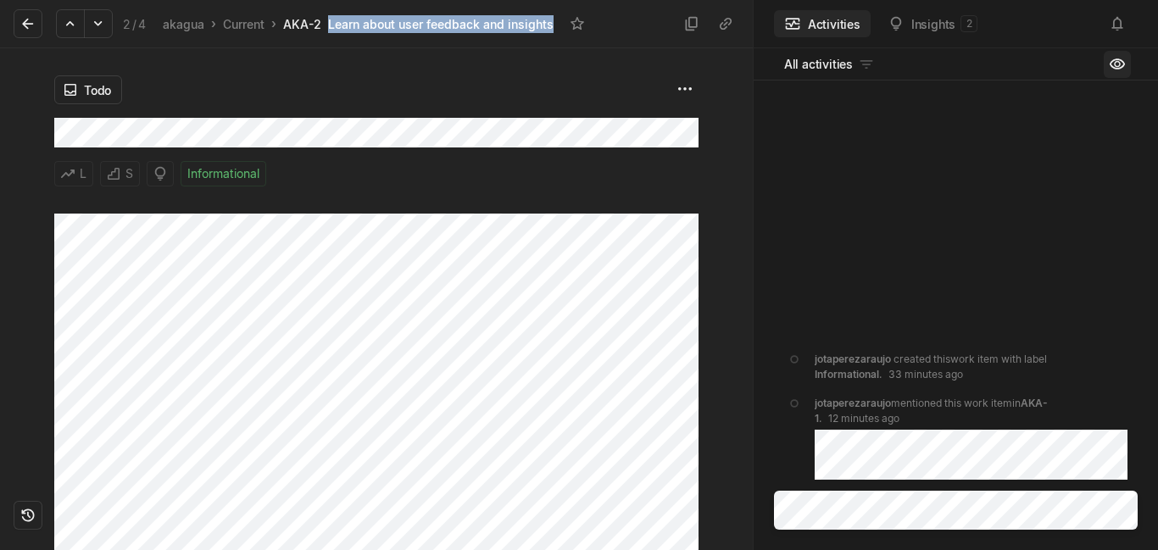
click at [416, 31] on div "Learn about user feedback and insights" at bounding box center [441, 24] width 226 height 18
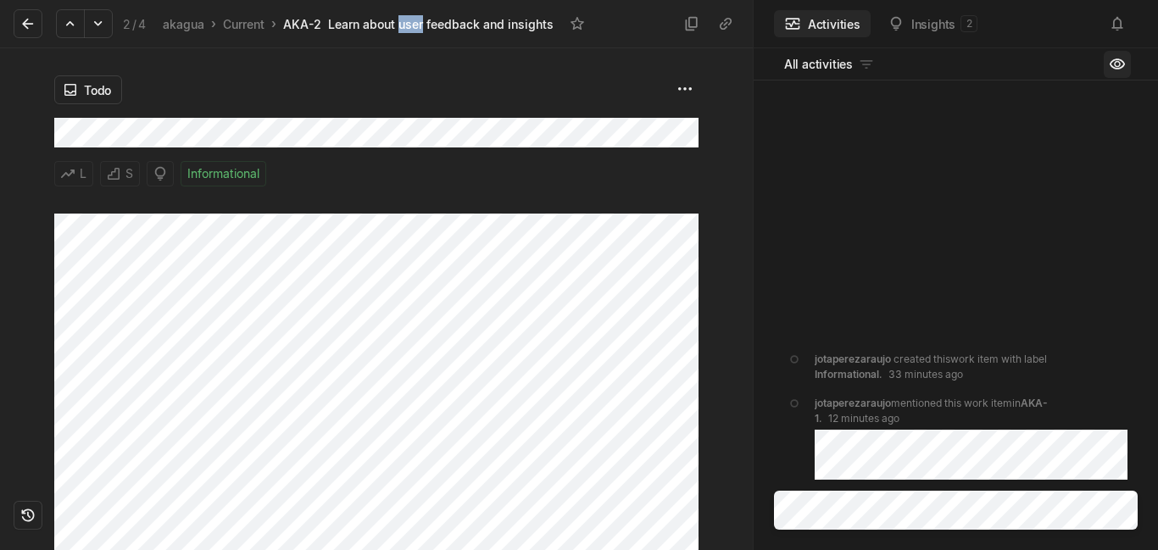
click at [416, 31] on div "Learn about user feedback and insights" at bounding box center [441, 24] width 226 height 18
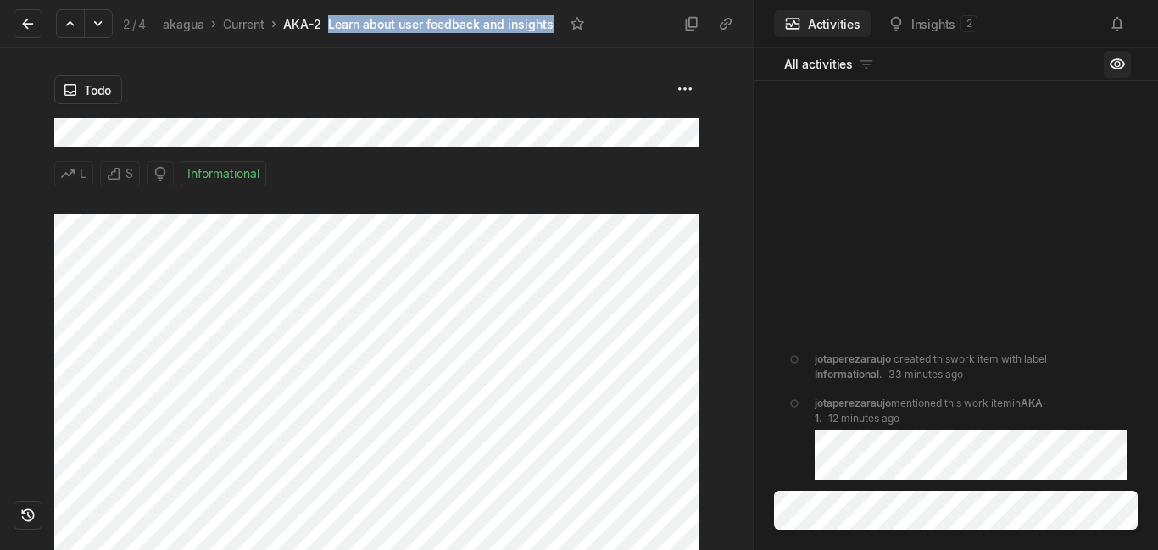
click at [416, 31] on div "Learn about user feedback and insights" at bounding box center [441, 24] width 226 height 18
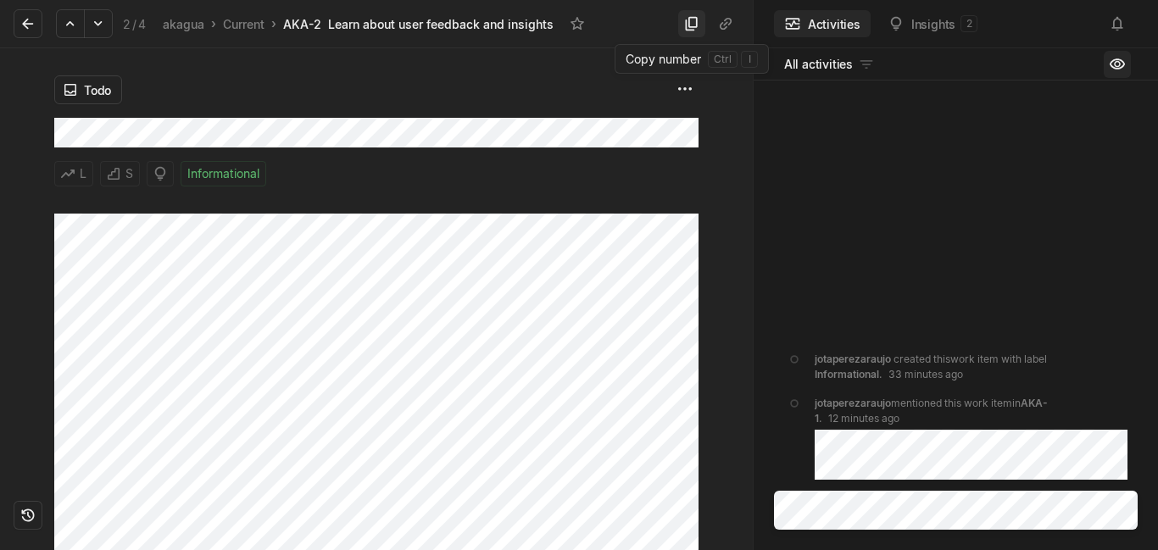
click at [695, 19] on icon at bounding box center [691, 23] width 17 height 17
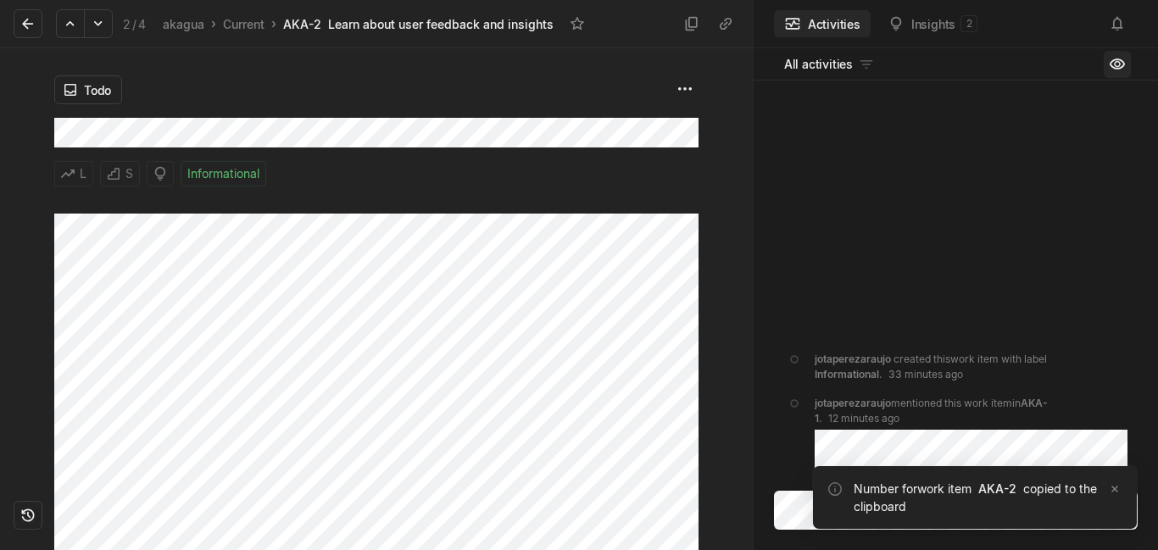
click at [640, 19] on div "2 / 4 akagua › Current › AKA-2 Learn about user feedback and insights" at bounding box center [346, 24] width 665 height 36
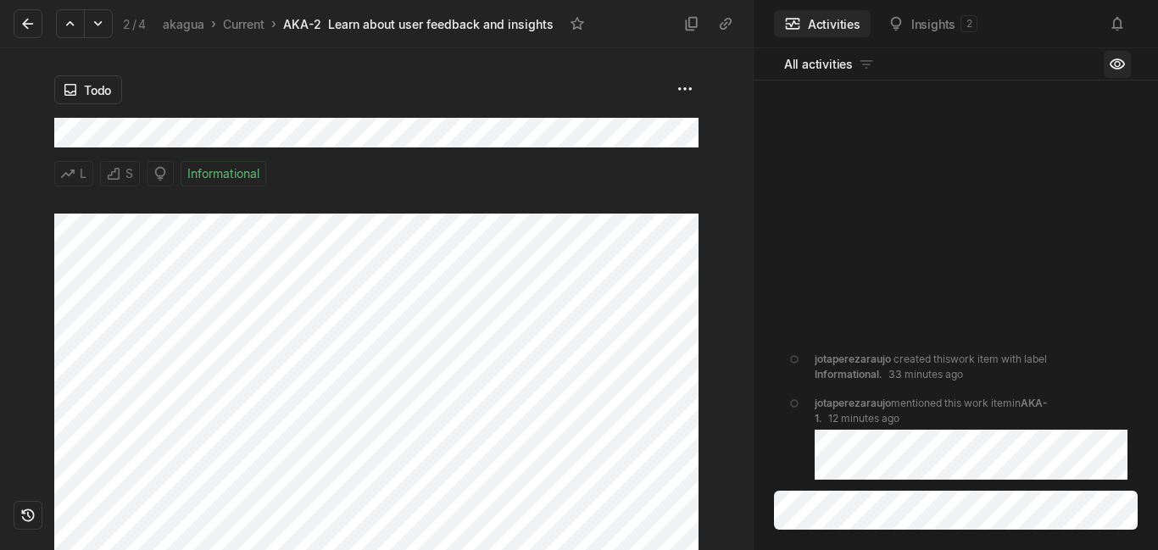
click at [13, 25] on div "2 / 4 akagua › Current › AKA-2 Learn about user feedback and insights" at bounding box center [376, 24] width 753 height 48
click at [24, 31] on icon at bounding box center [27, 23] width 17 height 17
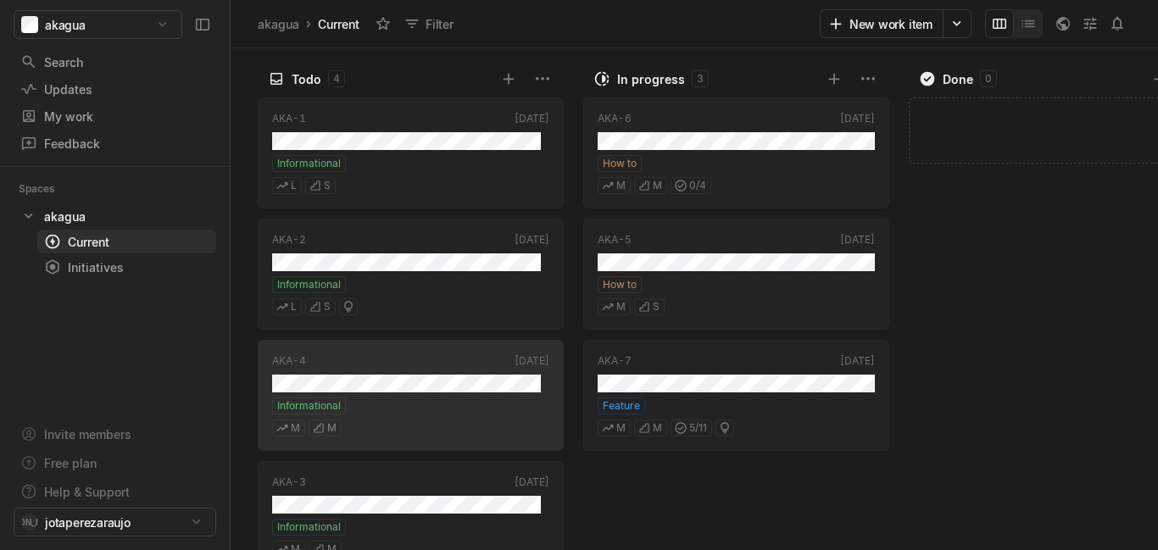
scroll to position [34, 0]
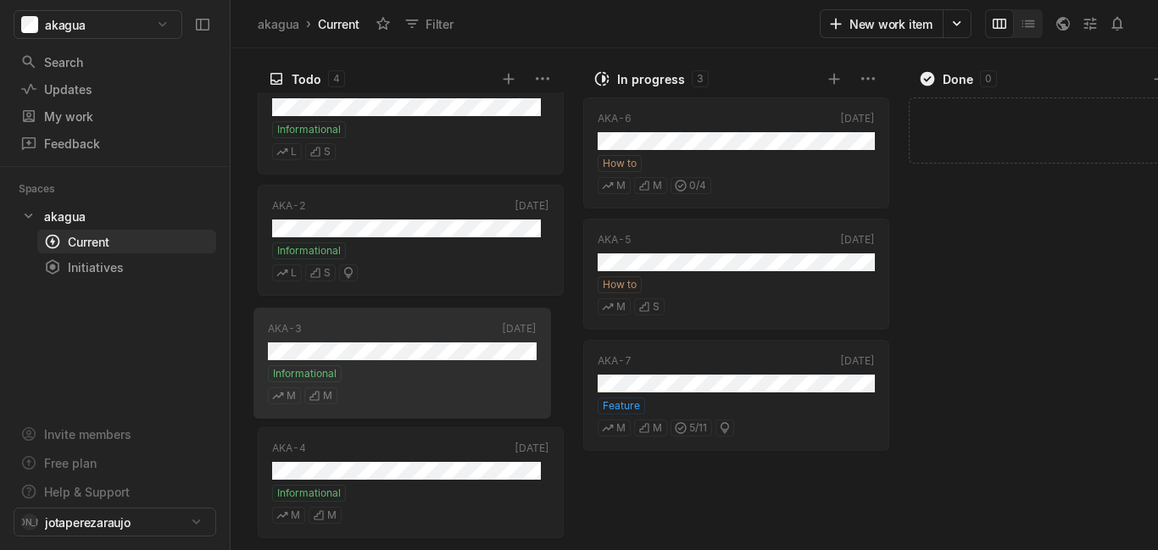
drag, startPoint x: 452, startPoint y: 455, endPoint x: 443, endPoint y: 316, distance: 139.3
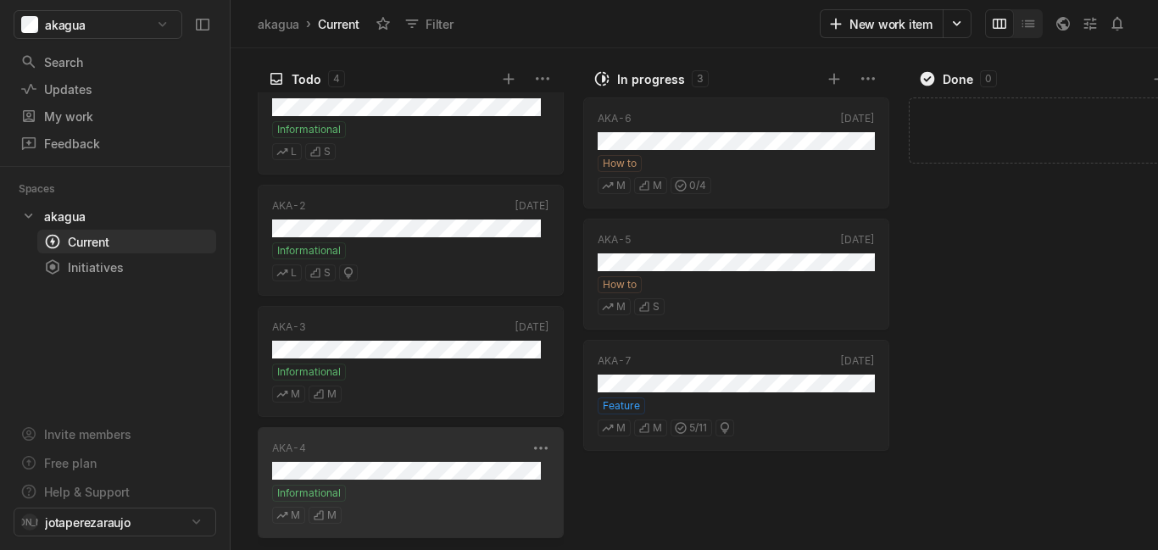
scroll to position [0, 0]
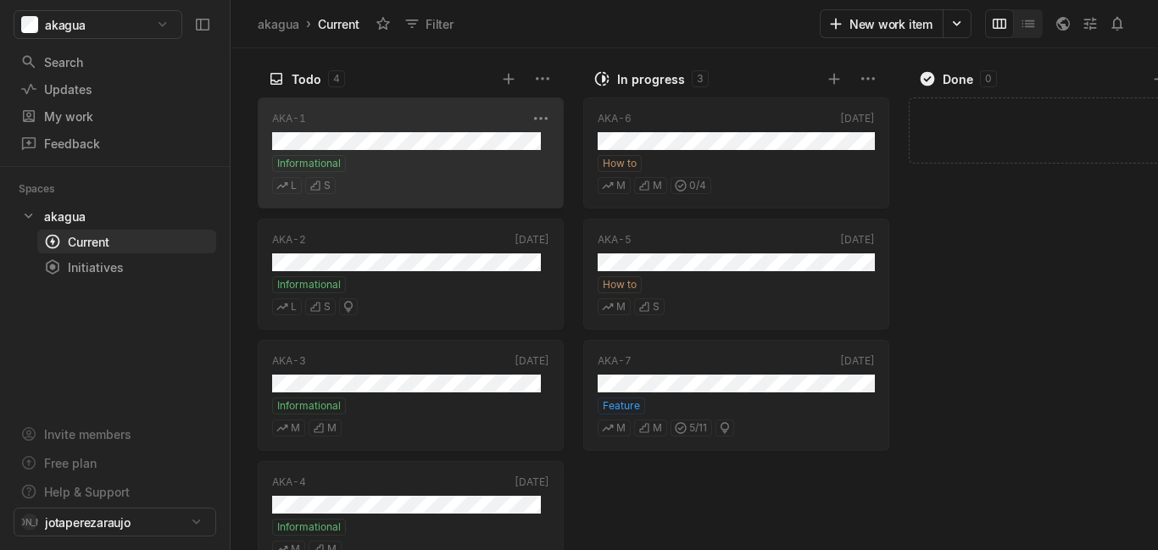
click at [489, 192] on div "L S" at bounding box center [410, 183] width 277 height 22
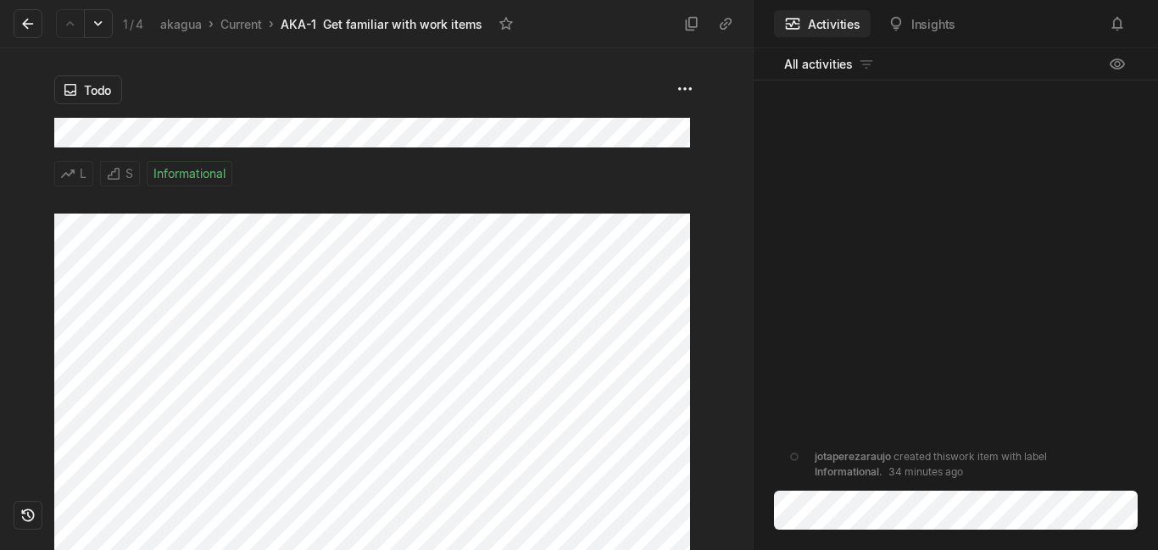
click at [254, 213] on div "Todo L S Informational" at bounding box center [376, 130] width 644 height 165
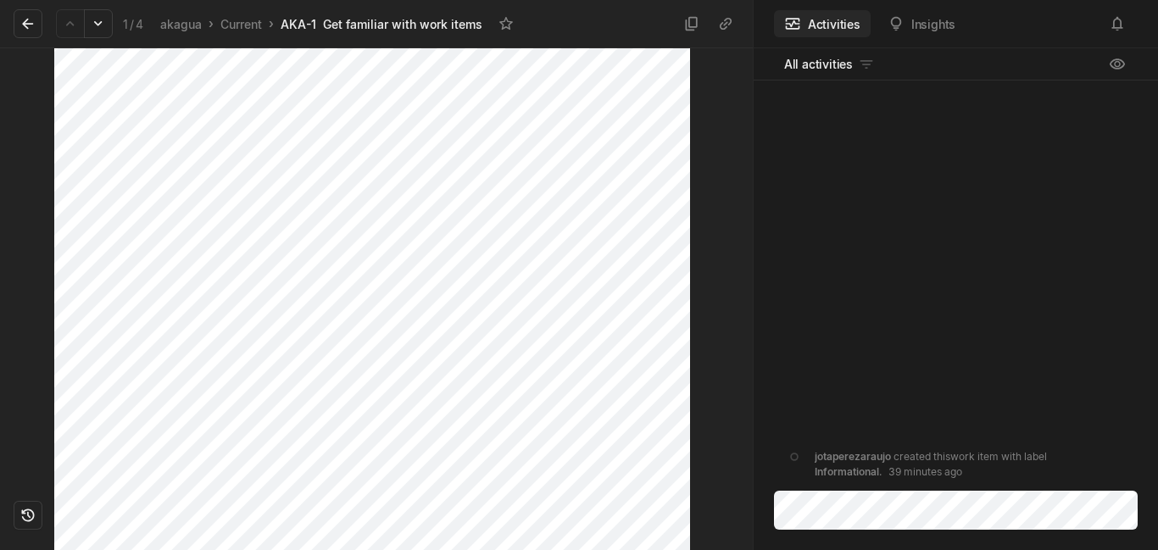
scroll to position [208, 0]
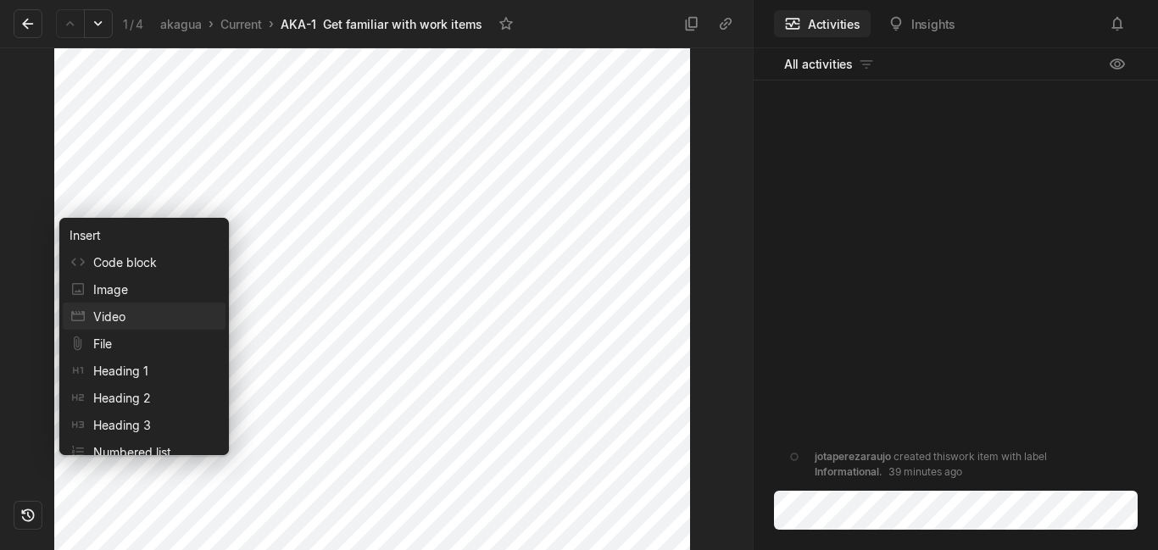
click at [148, 323] on div "Video" at bounding box center [144, 316] width 163 height 27
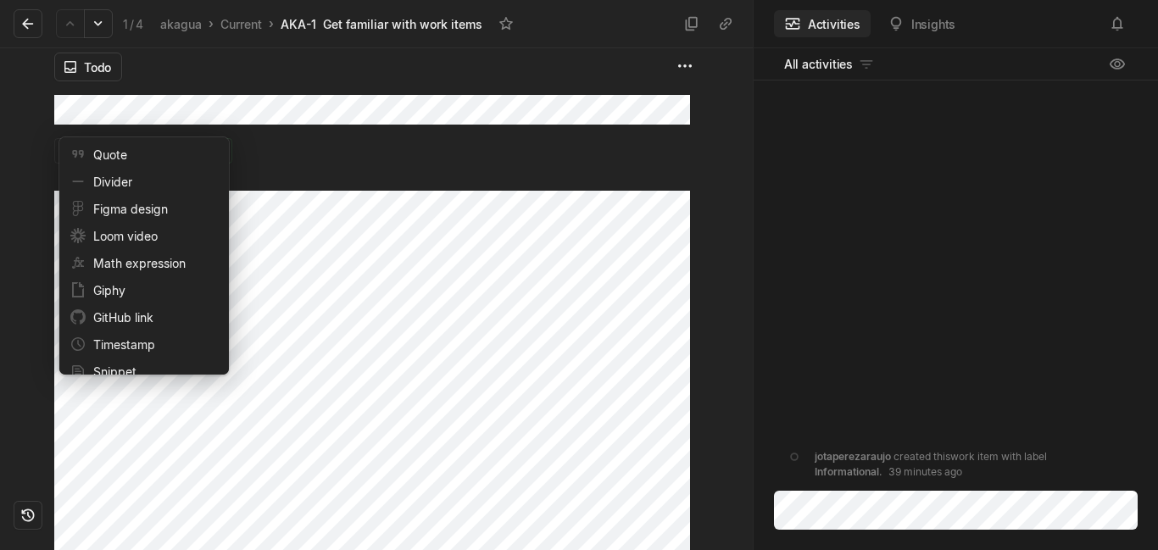
scroll to position [312, 0]
